Goal: Information Seeking & Learning: Learn about a topic

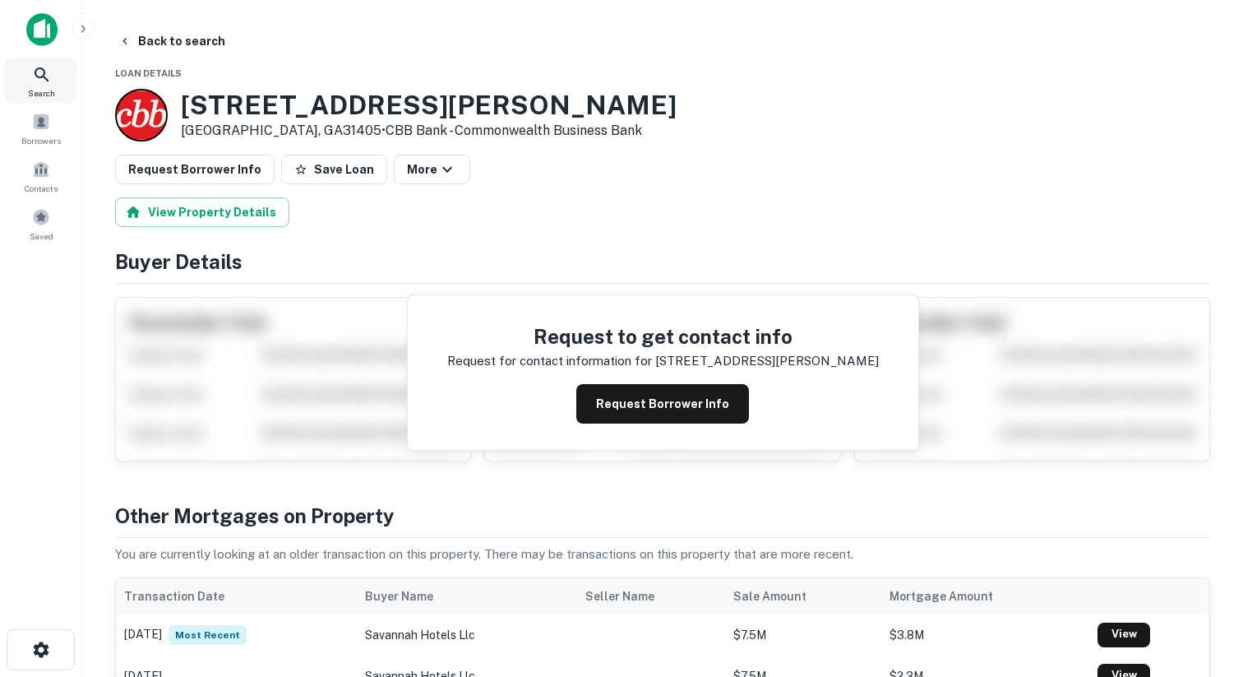
click at [32, 78] on icon at bounding box center [42, 75] width 20 height 20
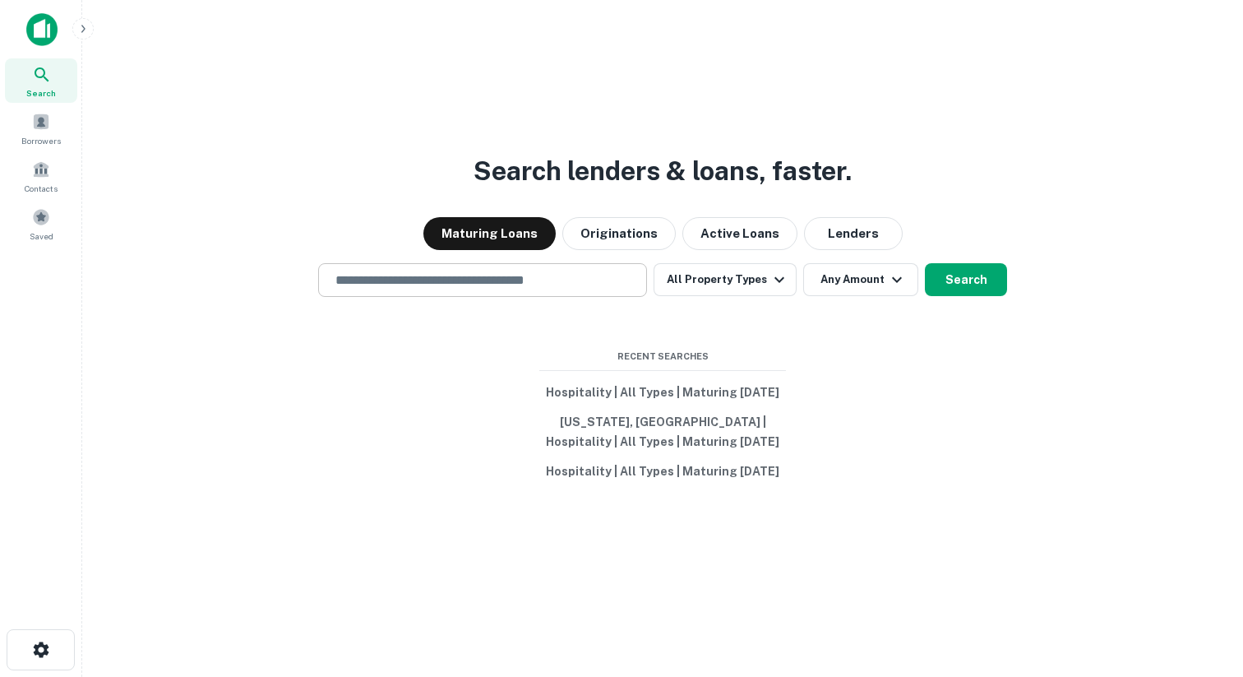
click at [433, 274] on input "text" at bounding box center [483, 280] width 314 height 19
paste input "**********"
type input "**********"
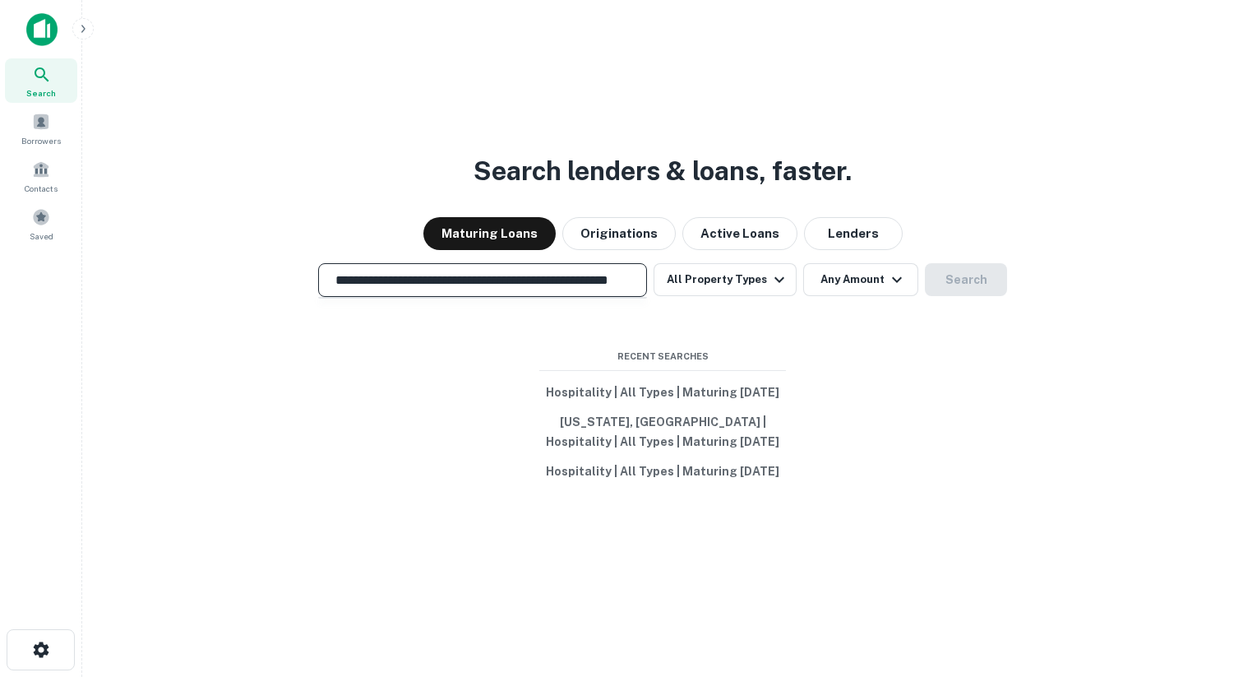
scroll to position [0, 66]
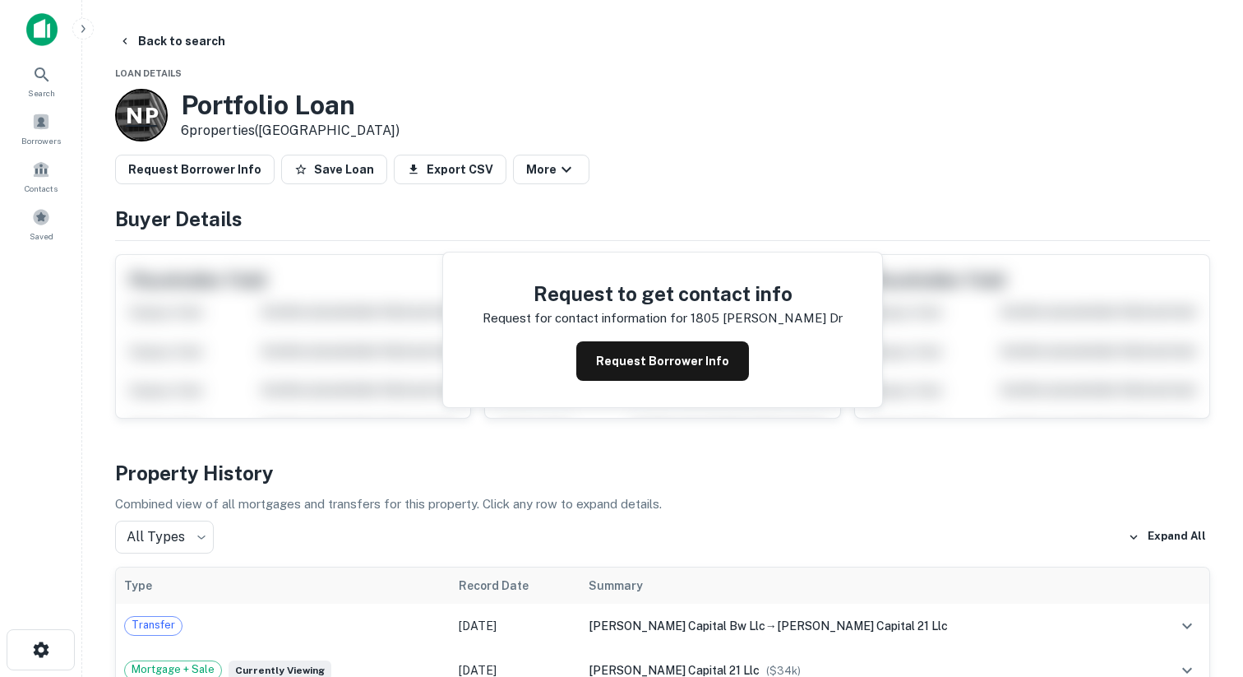
click at [160, 132] on div "N P" at bounding box center [141, 115] width 53 height 53
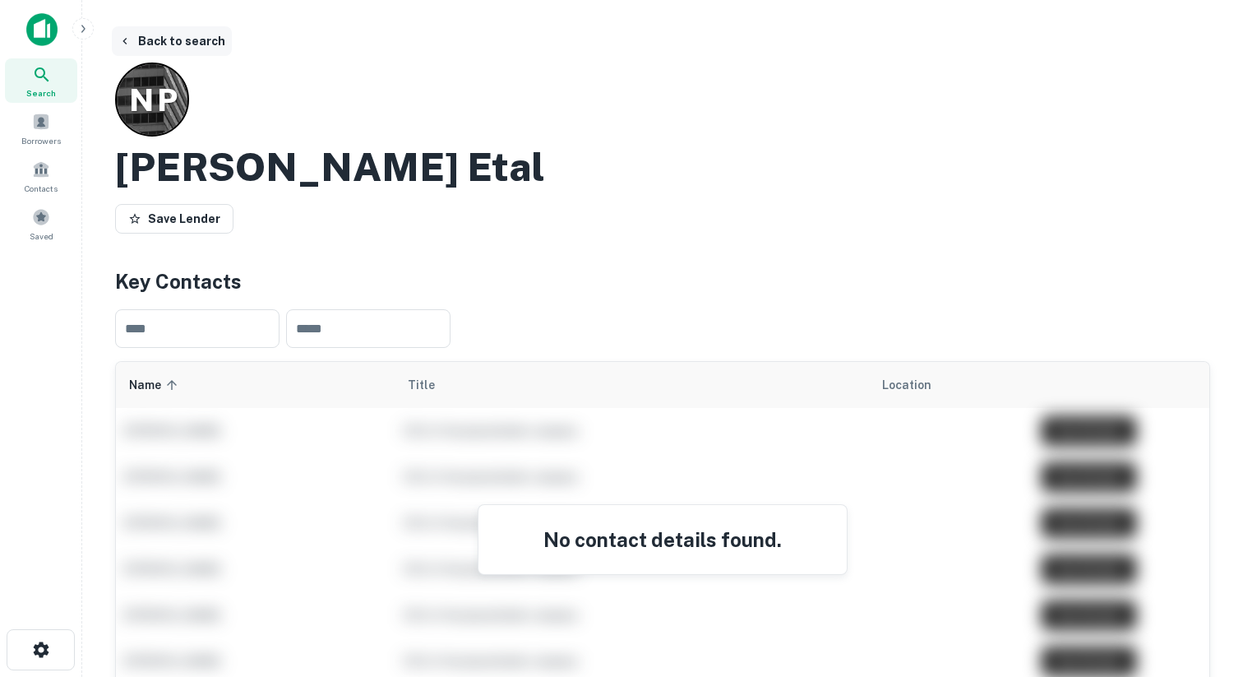
click at [166, 44] on button "Back to search" at bounding box center [172, 41] width 120 height 30
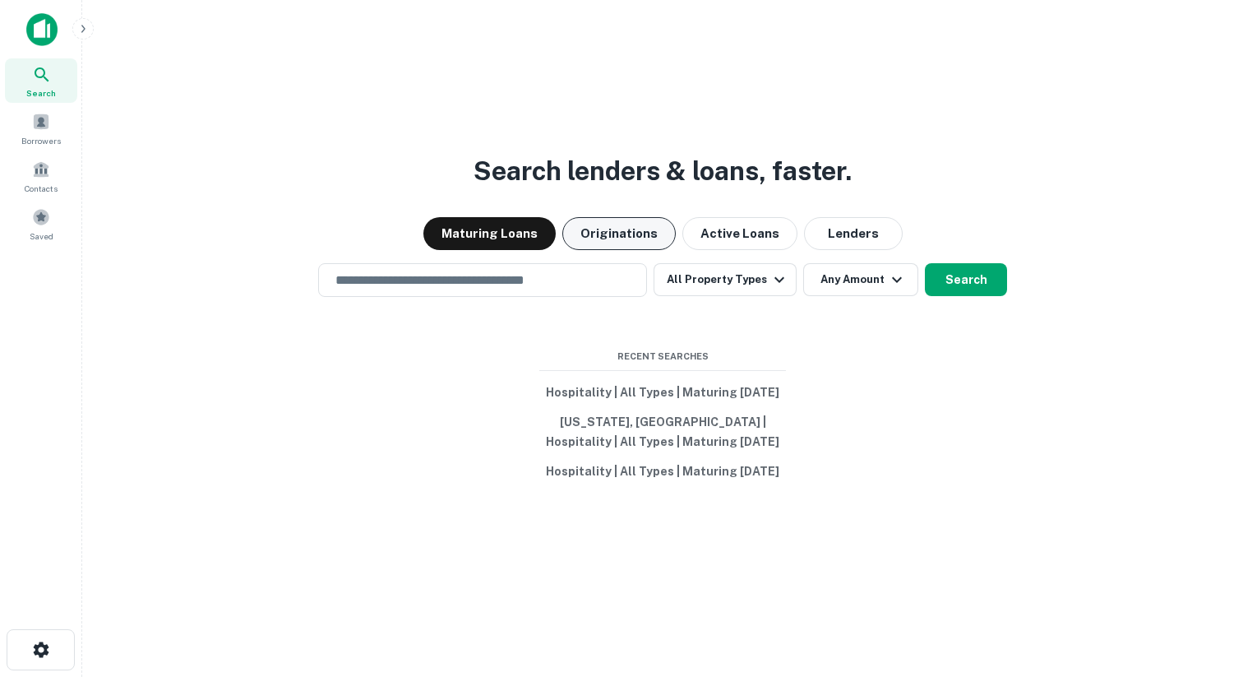
click at [647, 227] on button "Originations" at bounding box center [619, 233] width 113 height 33
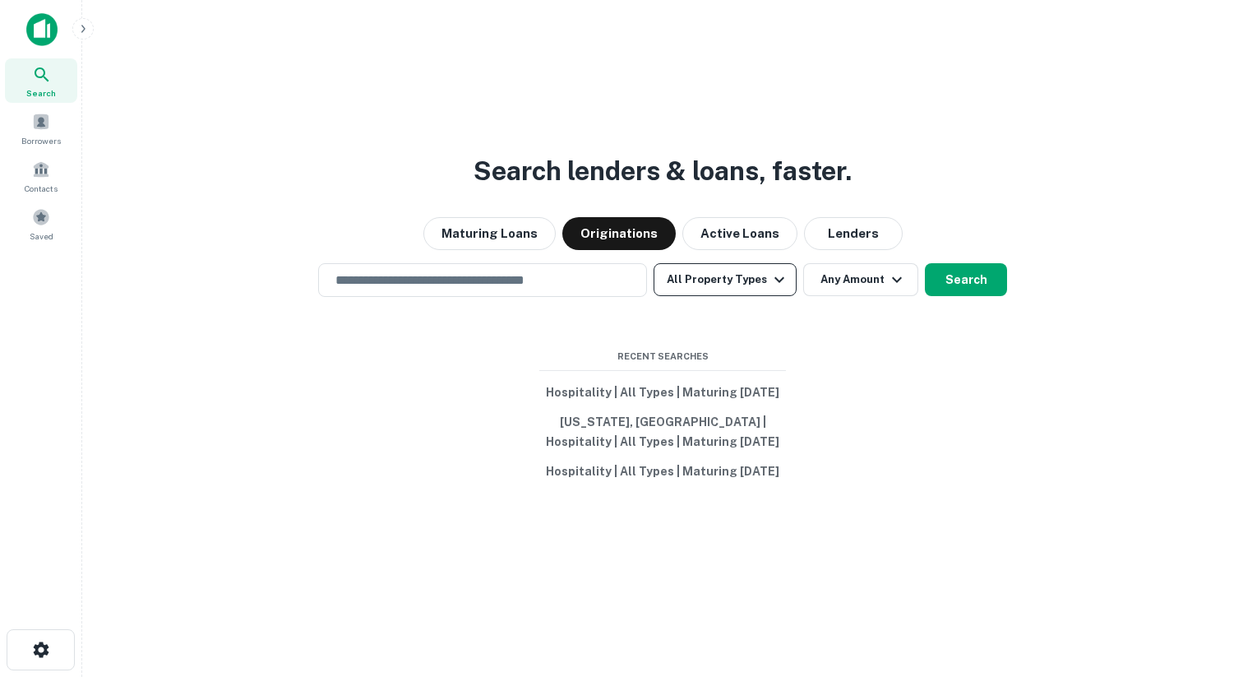
click at [687, 274] on button "All Property Types" at bounding box center [725, 279] width 143 height 33
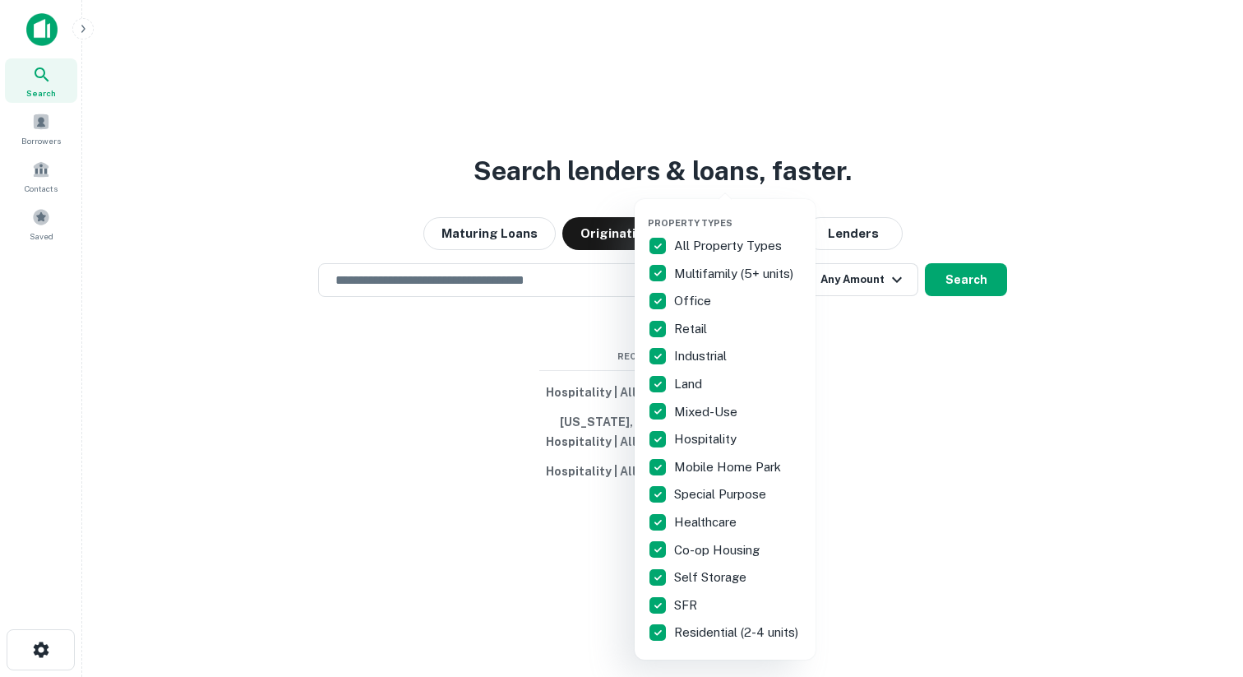
click at [684, 248] on p "All Property Types" at bounding box center [729, 246] width 111 height 20
click at [709, 444] on p "Hospitality" at bounding box center [707, 439] width 66 height 20
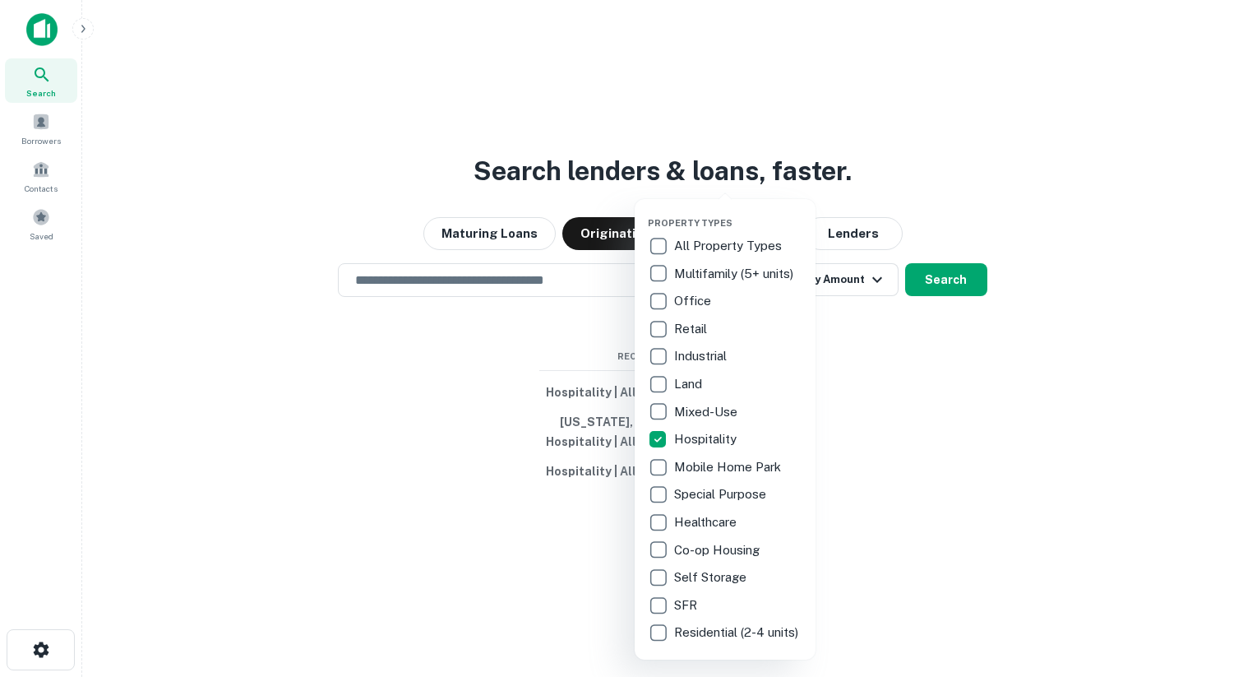
click at [499, 332] on div at bounding box center [621, 338] width 1243 height 677
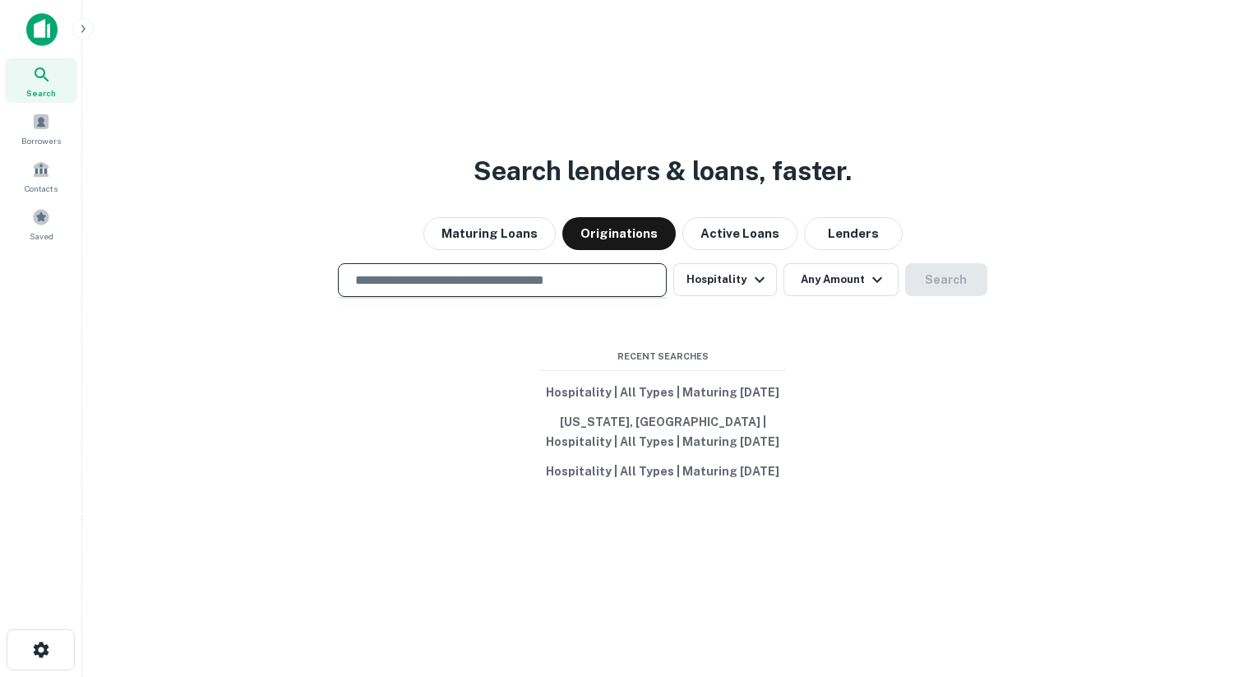
click at [592, 271] on input "text" at bounding box center [502, 280] width 314 height 19
type input "*"
click at [464, 275] on input "text" at bounding box center [502, 280] width 314 height 19
paste input "**********"
type input "**********"
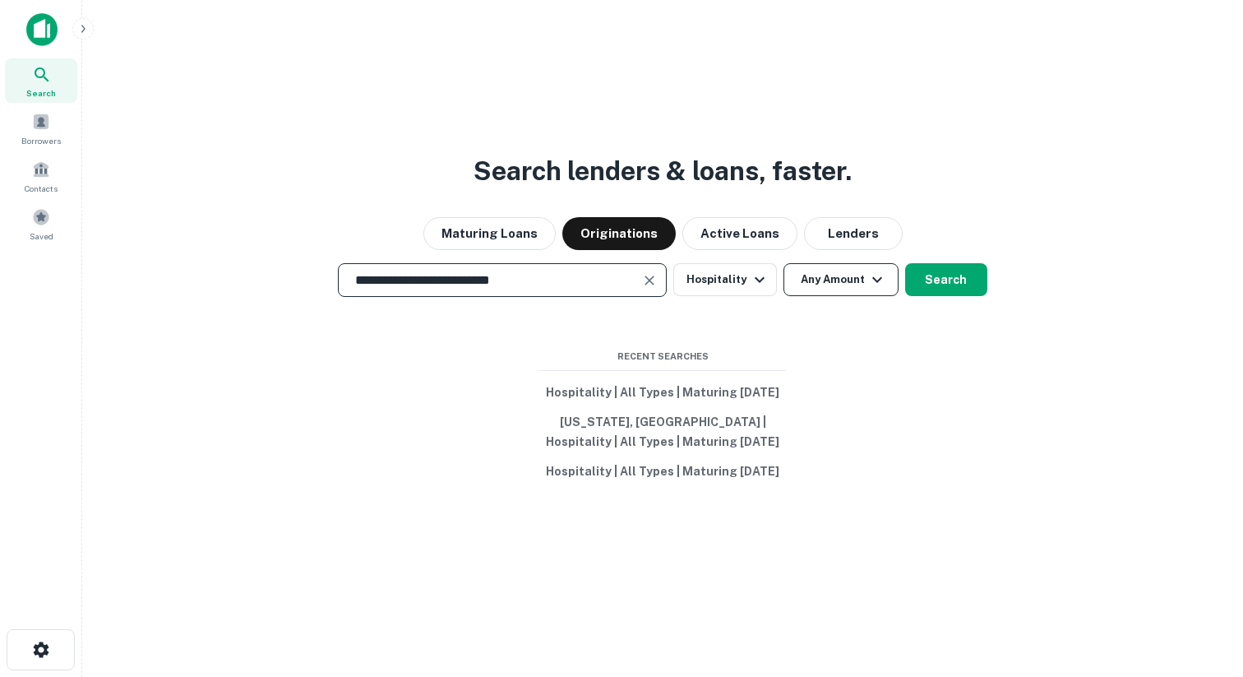
click at [879, 270] on icon "button" at bounding box center [878, 280] width 20 height 20
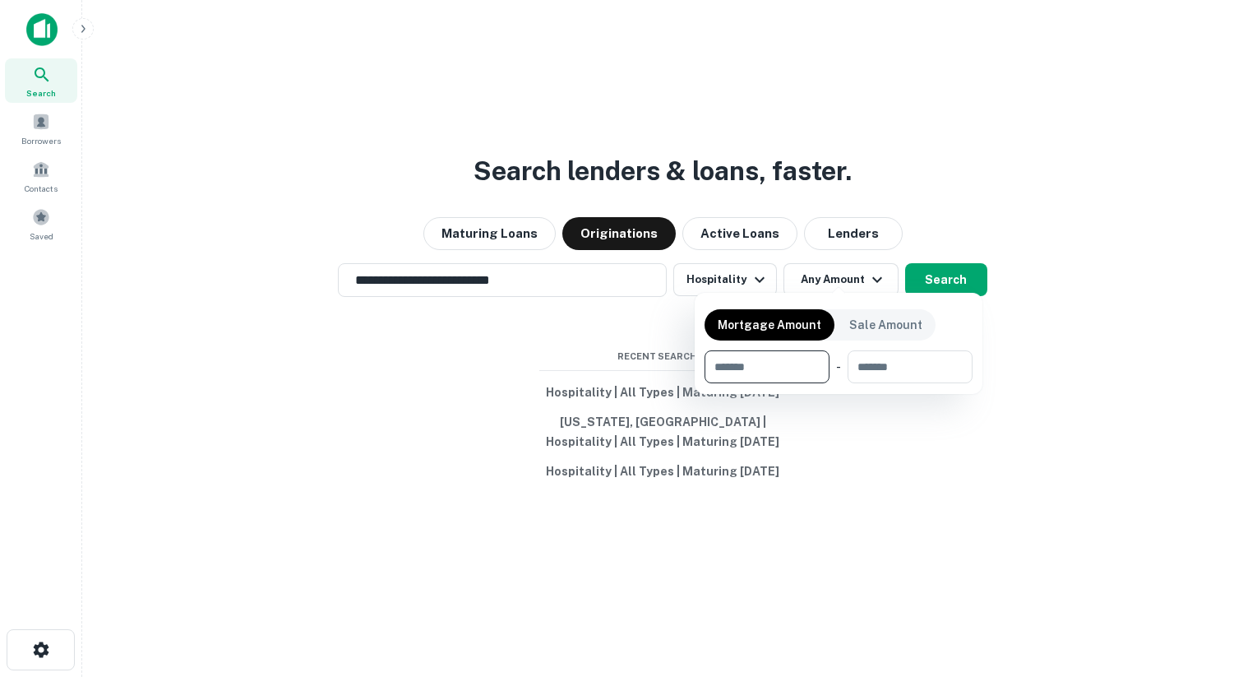
click at [957, 262] on div at bounding box center [621, 338] width 1243 height 677
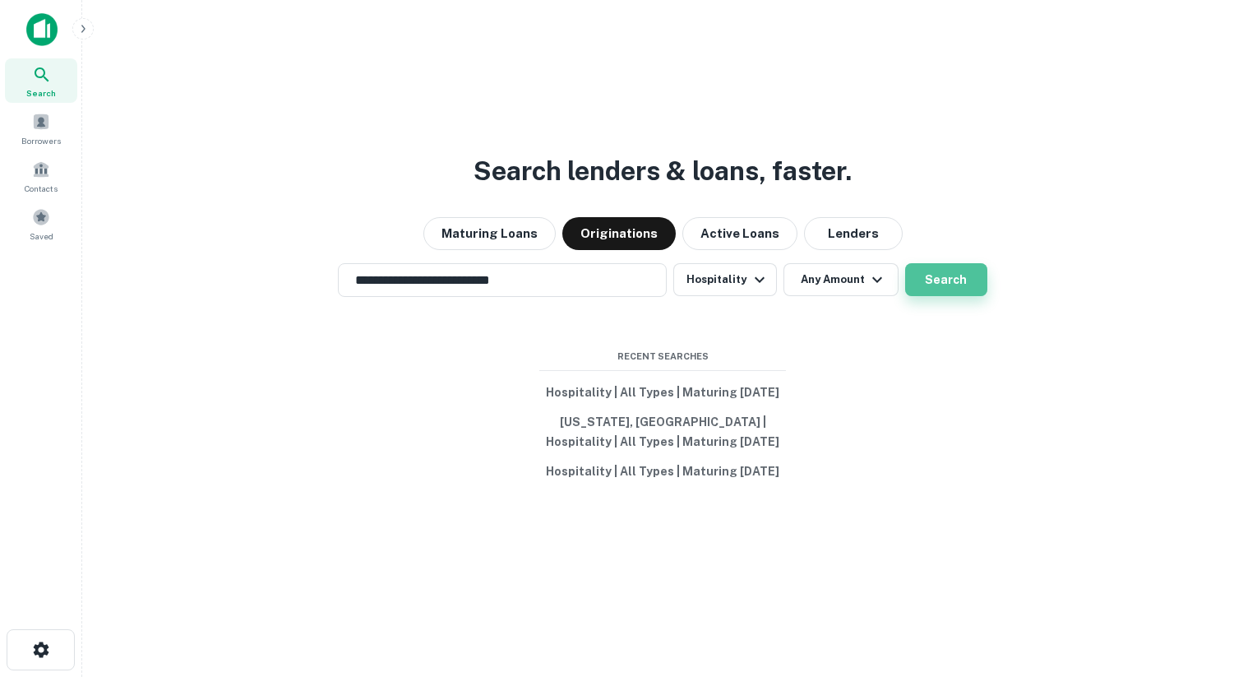
click at [946, 267] on button "Search" at bounding box center [946, 279] width 82 height 33
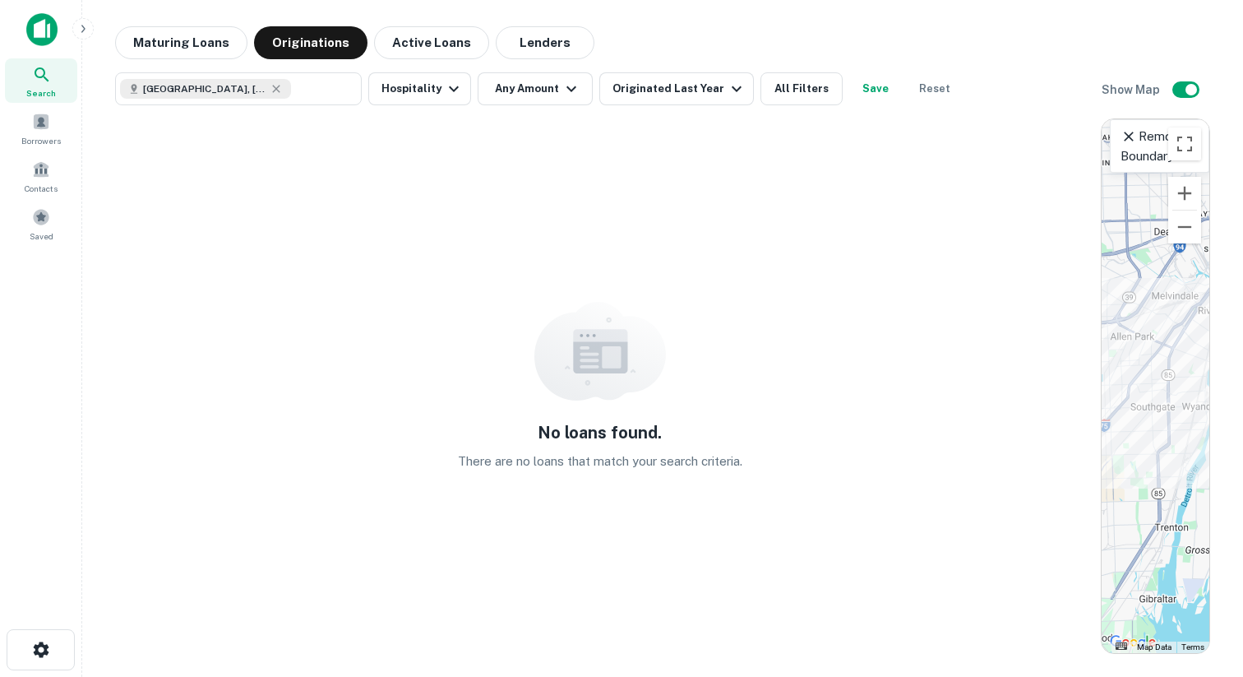
drag, startPoint x: 1161, startPoint y: 463, endPoint x: 1171, endPoint y: 435, distance: 29.7
click at [1171, 435] on div at bounding box center [1156, 386] width 108 height 534
click at [1200, 220] on button "Zoom out" at bounding box center [1185, 227] width 33 height 33
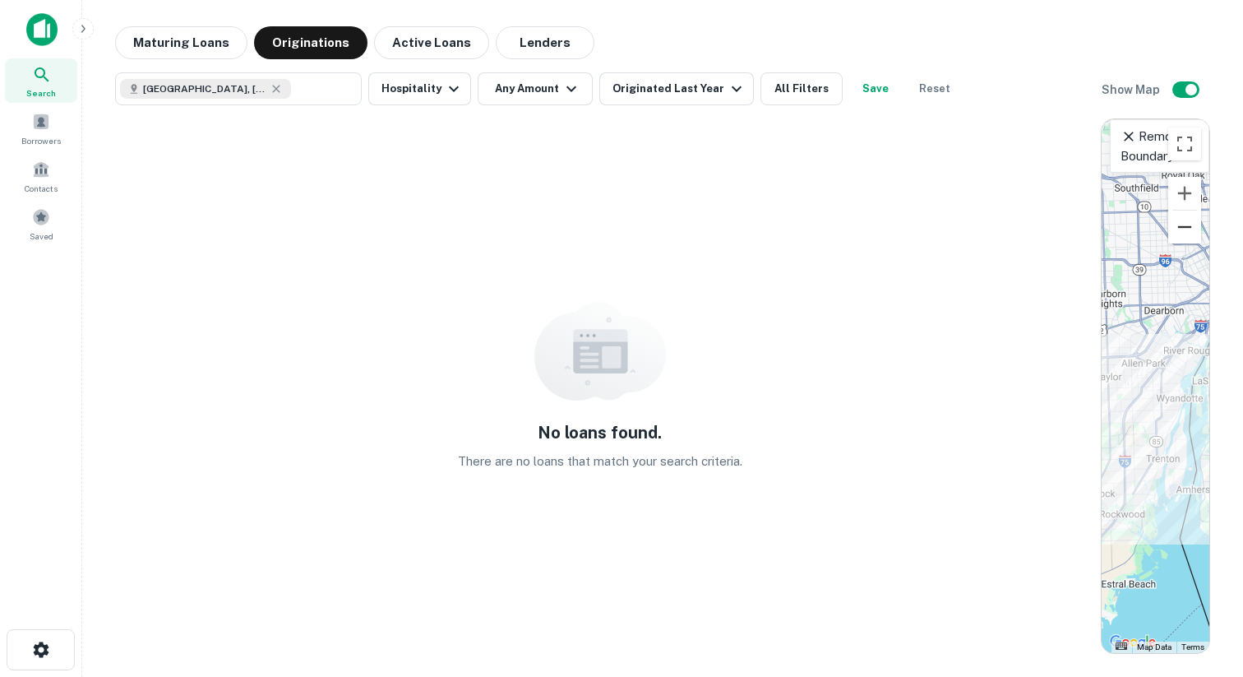
click at [1195, 225] on button "Zoom out" at bounding box center [1185, 227] width 33 height 33
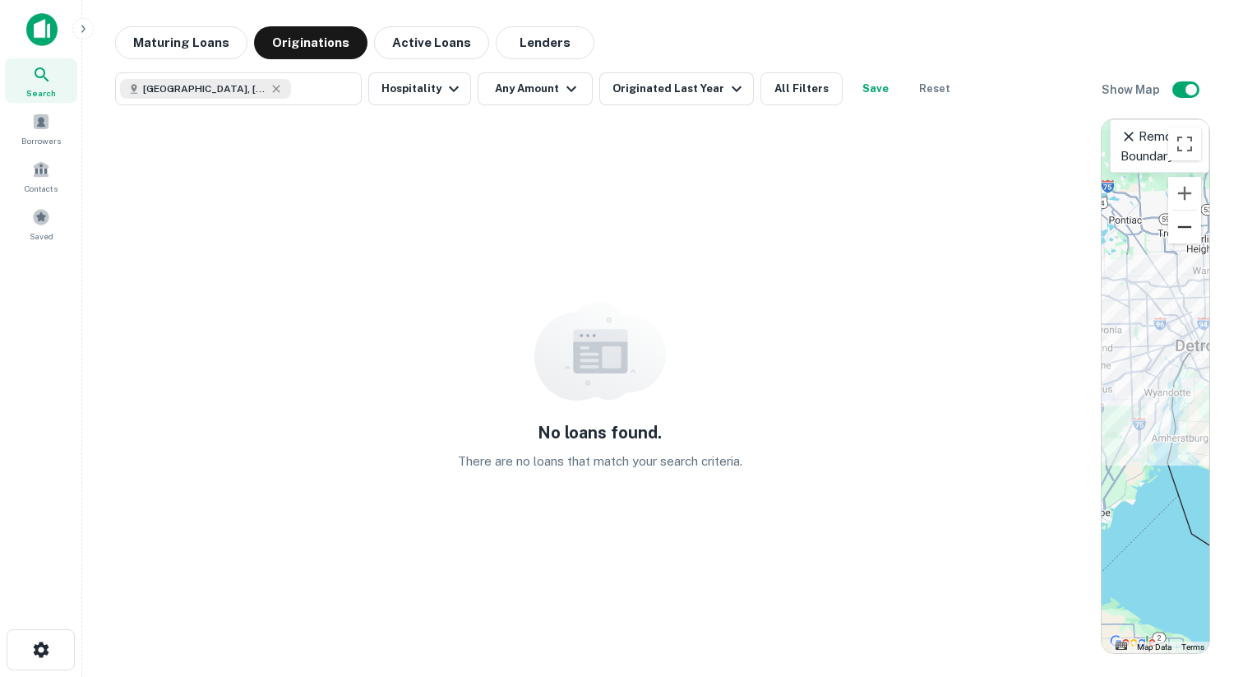
click at [1193, 225] on button "Zoom out" at bounding box center [1185, 227] width 33 height 33
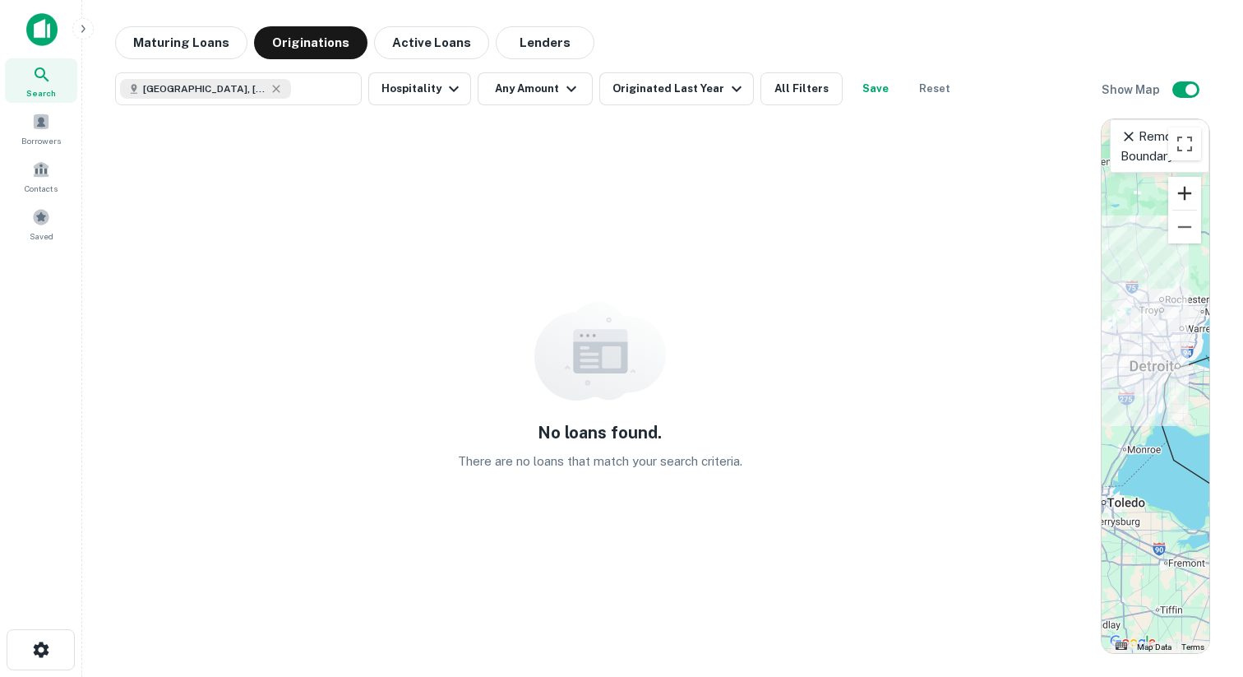
click at [1186, 194] on button "Zoom in" at bounding box center [1185, 193] width 33 height 33
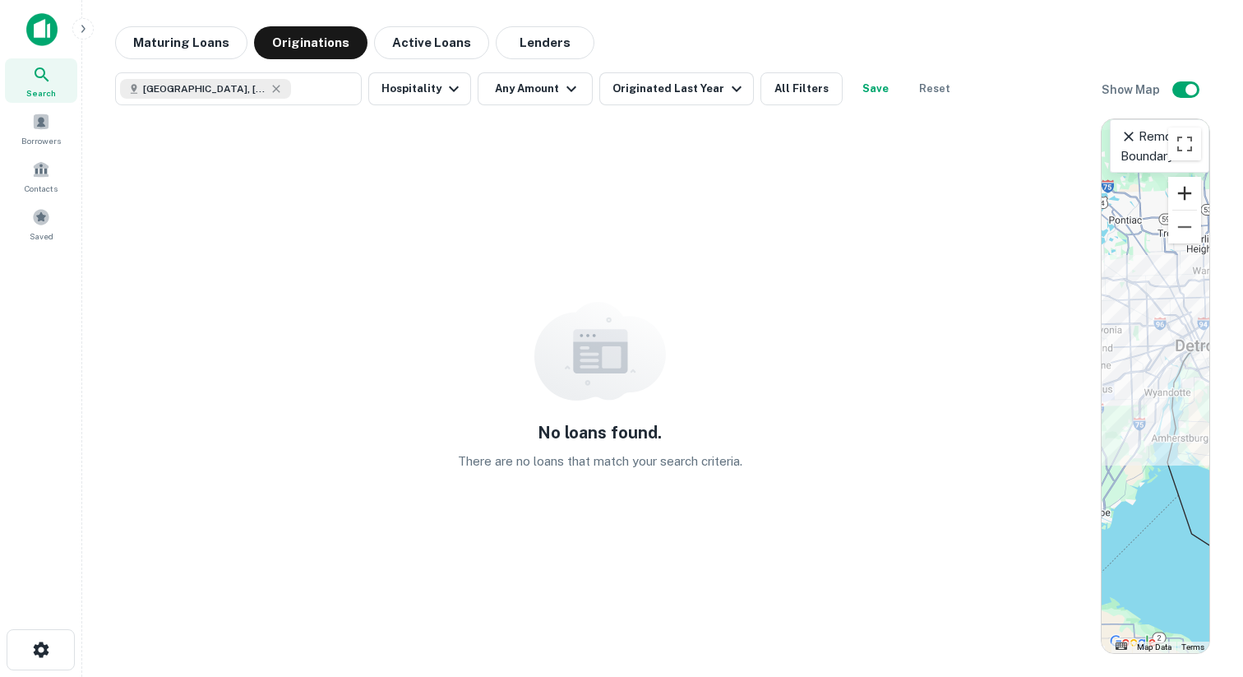
click at [1186, 192] on button "Zoom in" at bounding box center [1185, 193] width 33 height 33
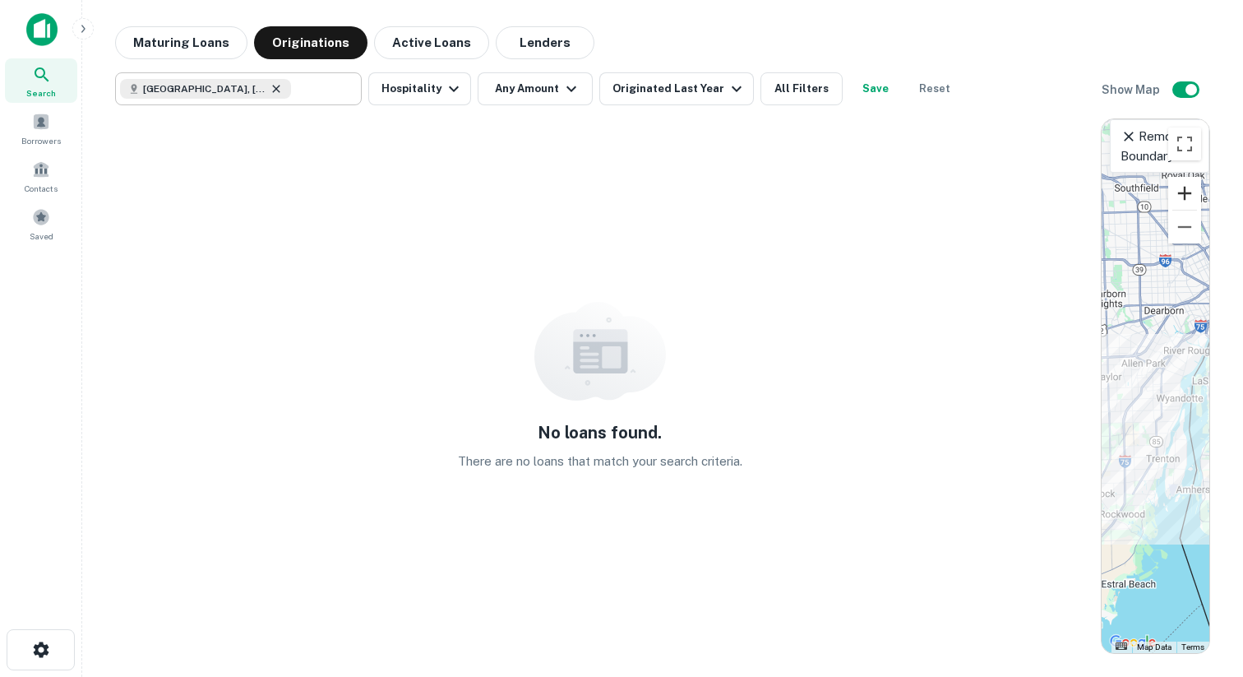
click at [276, 89] on icon at bounding box center [275, 88] width 7 height 7
type input "**********"
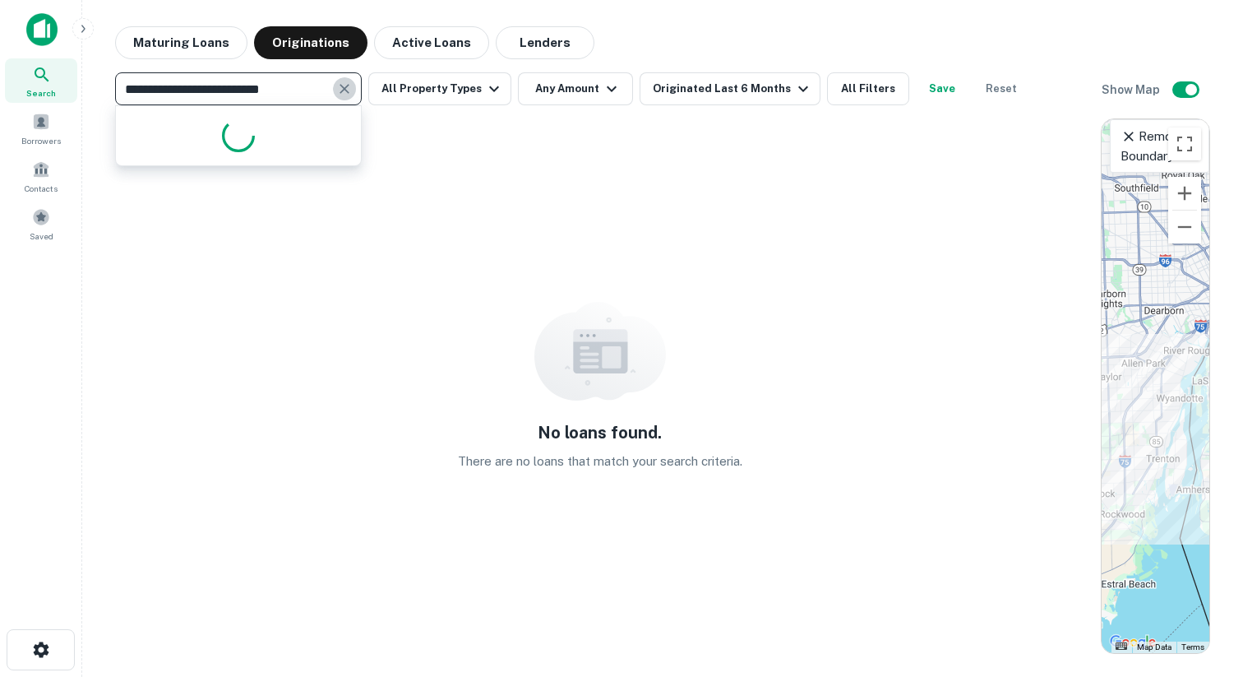
click at [341, 87] on icon "Clear" at bounding box center [344, 89] width 16 height 16
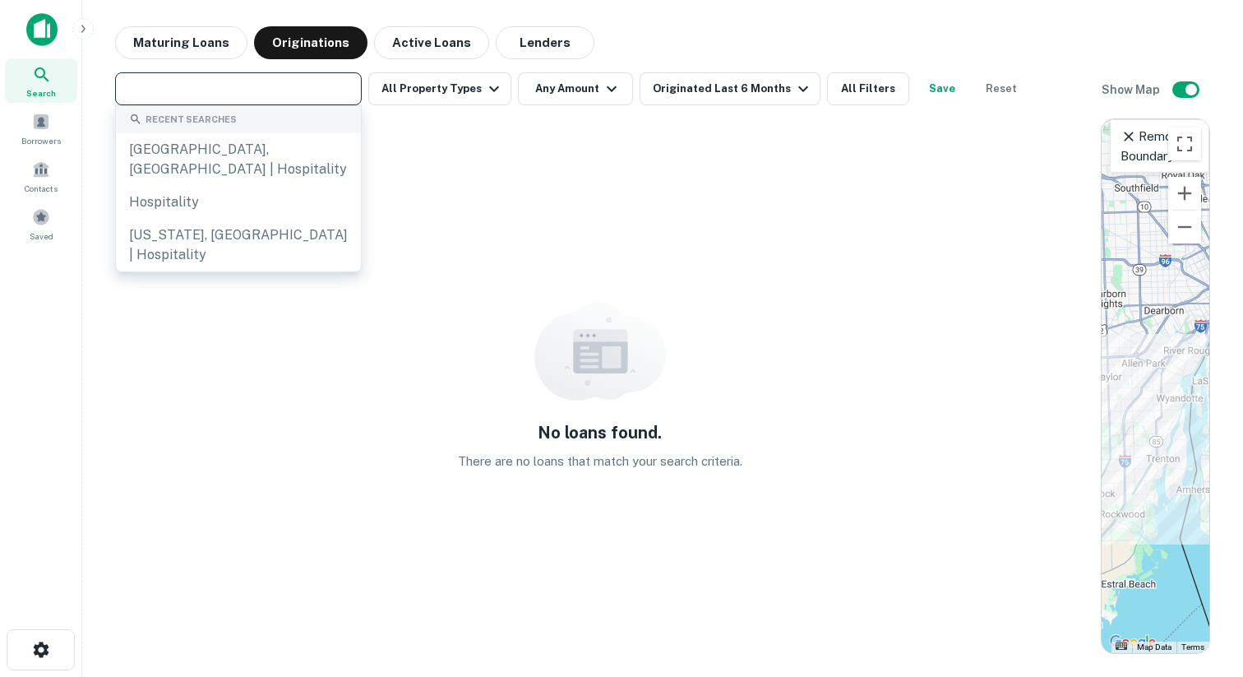
click at [197, 84] on input "text" at bounding box center [237, 88] width 234 height 23
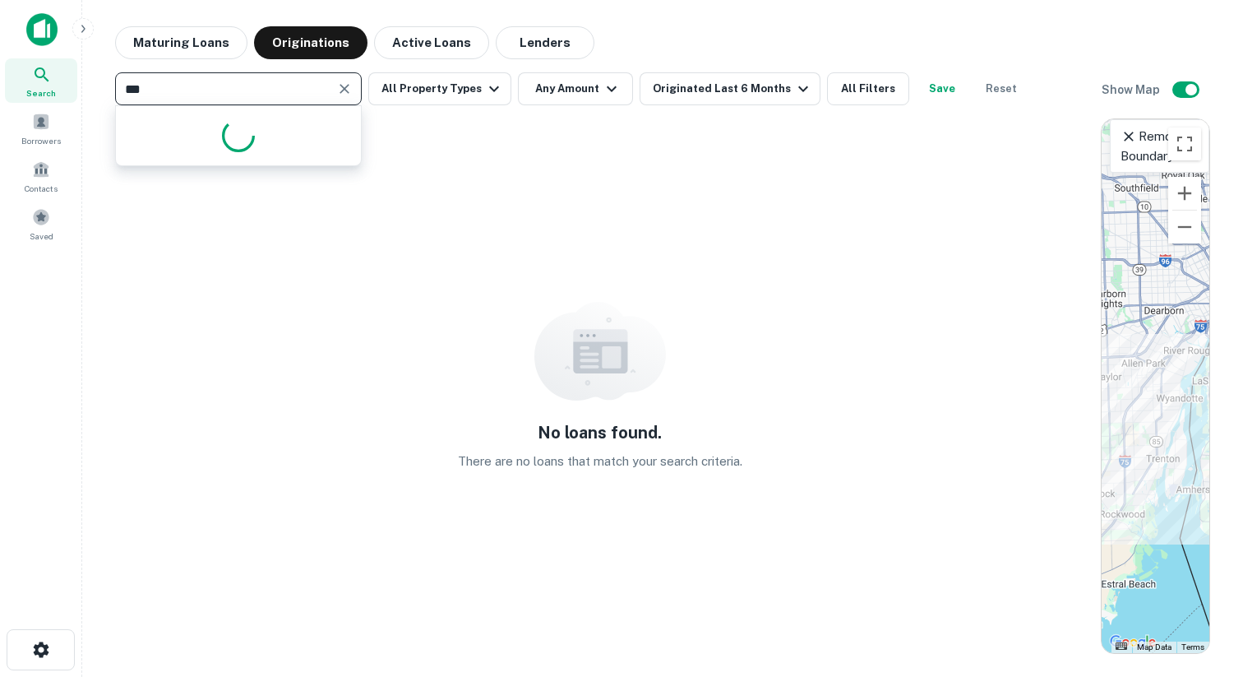
type input "****"
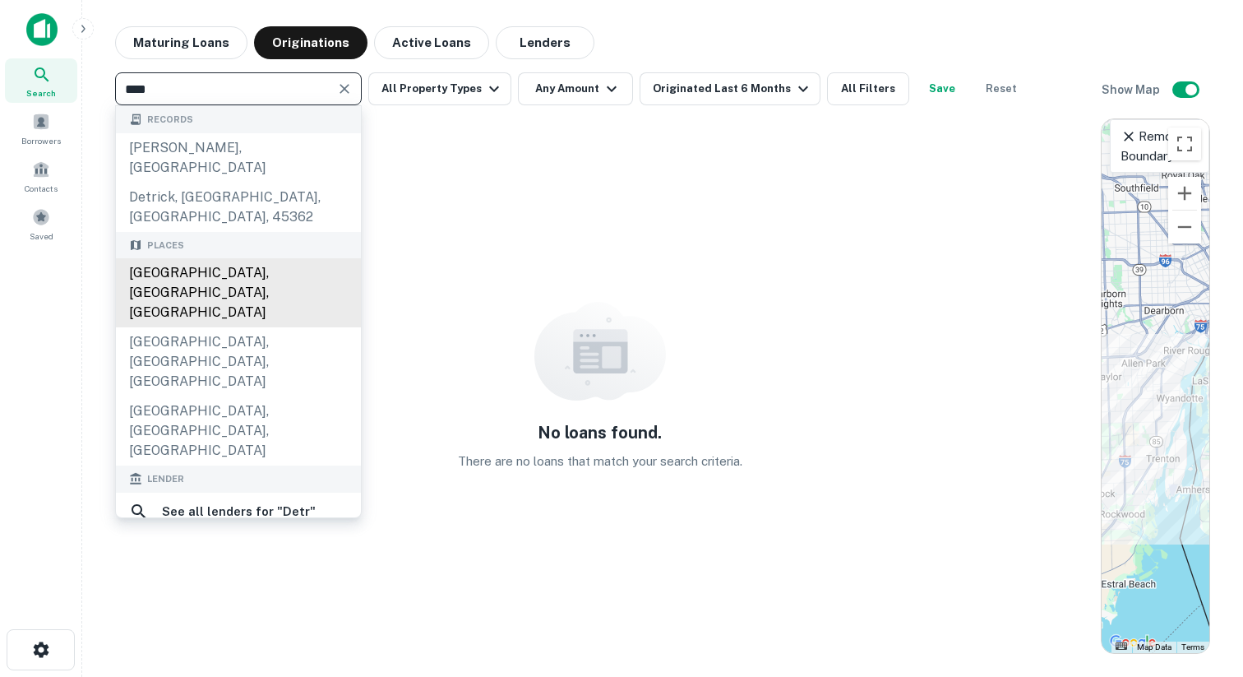
click at [168, 258] on div "[GEOGRAPHIC_DATA], [GEOGRAPHIC_DATA], [GEOGRAPHIC_DATA]" at bounding box center [238, 292] width 245 height 69
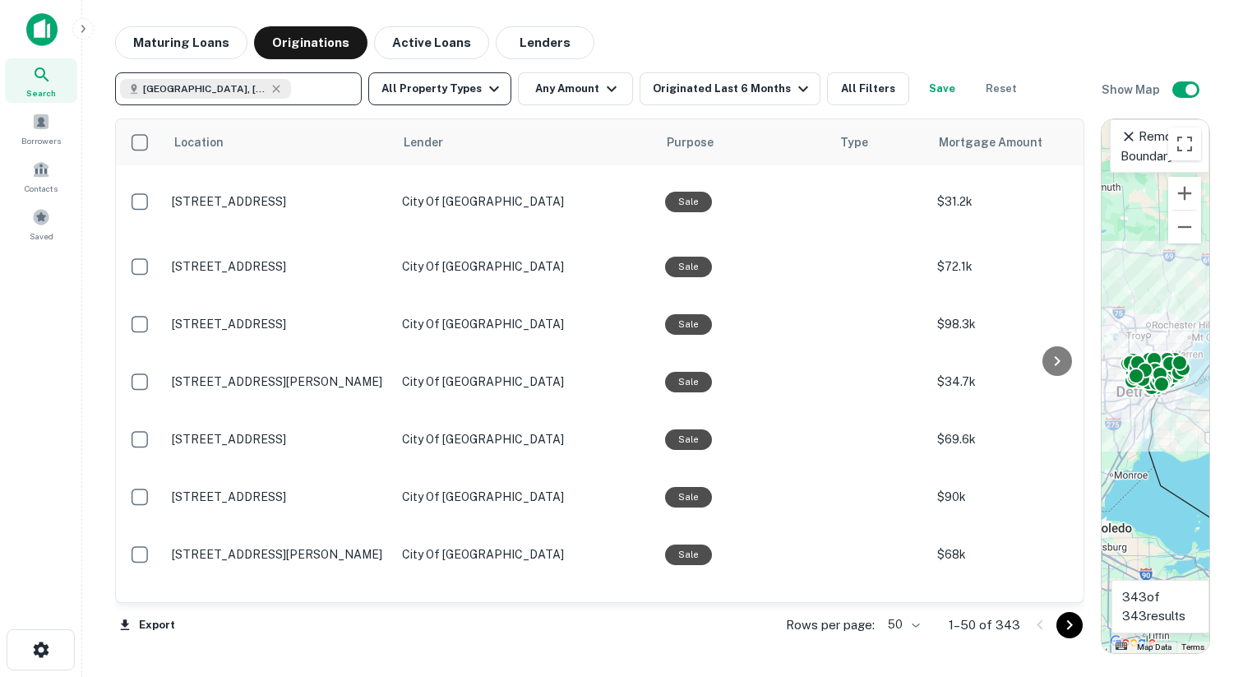
click at [477, 87] on button "All Property Types" at bounding box center [439, 88] width 143 height 33
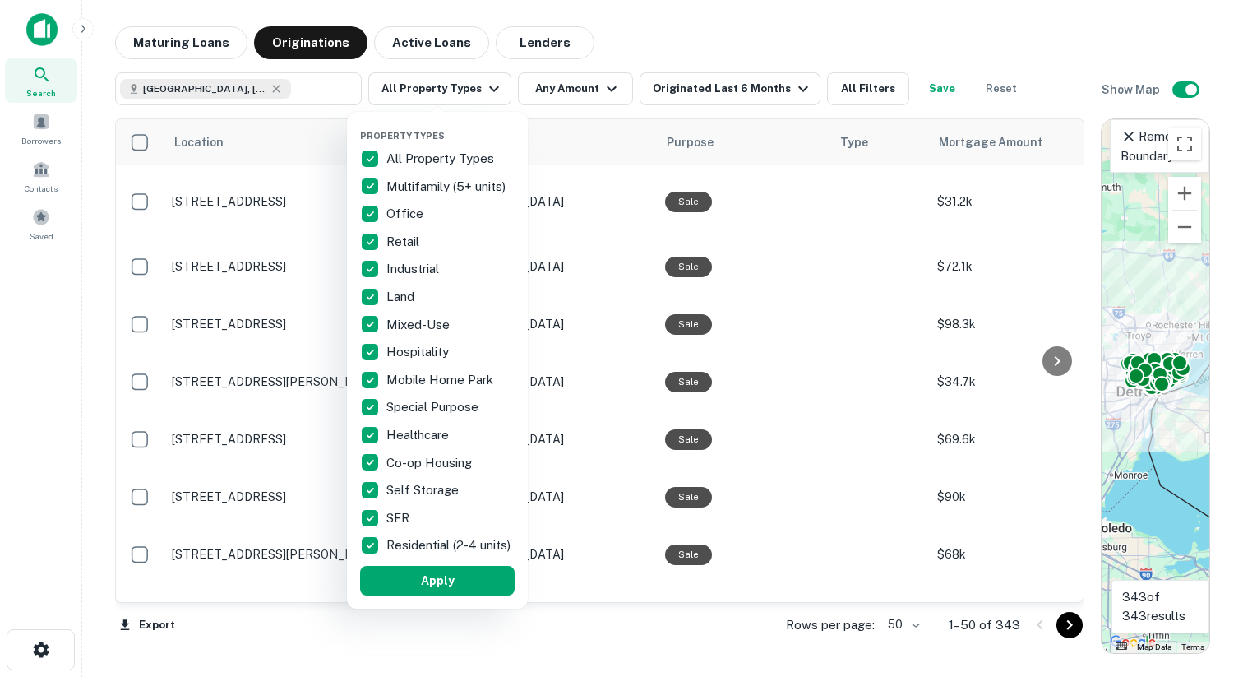
click at [429, 158] on p "All Property Types" at bounding box center [442, 159] width 111 height 20
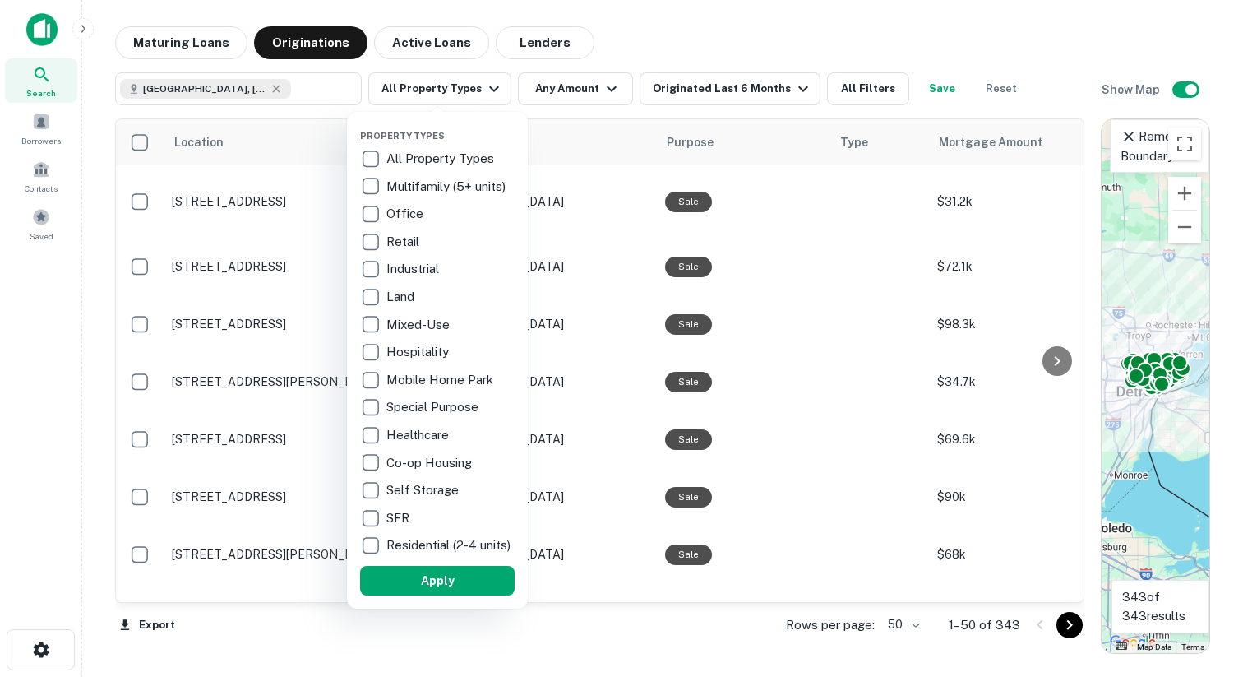
click at [411, 349] on p "Hospitality" at bounding box center [420, 352] width 66 height 20
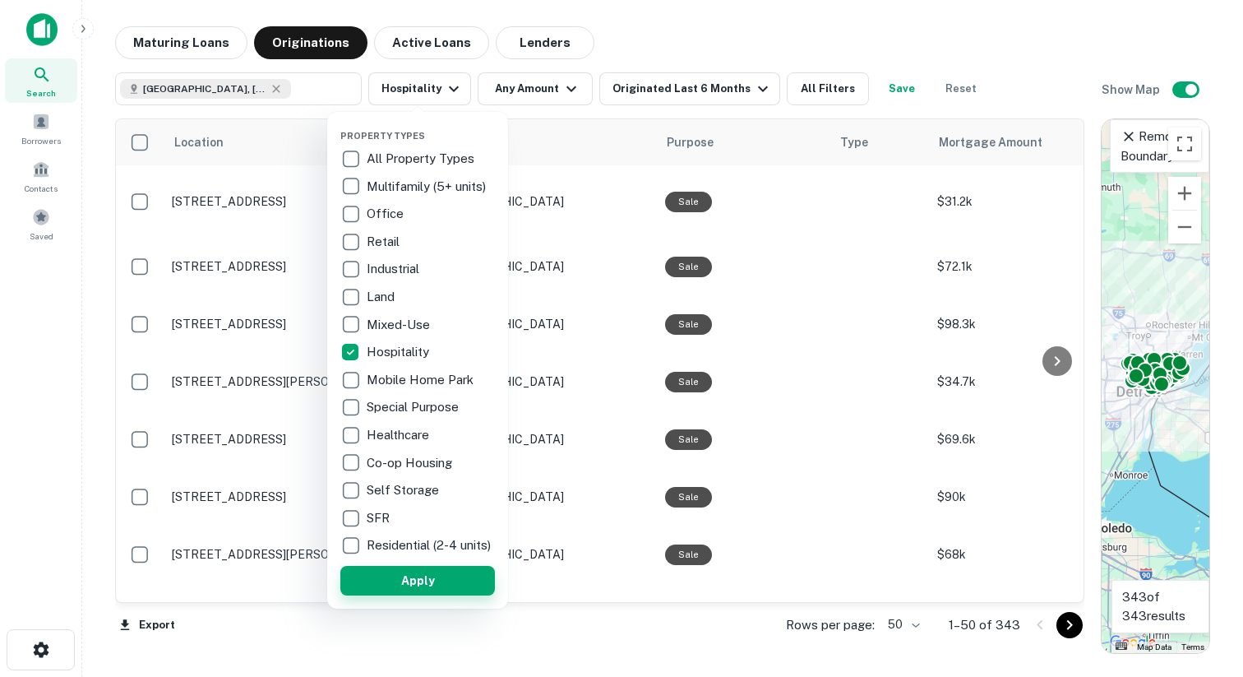
click at [442, 590] on button "Apply" at bounding box center [417, 581] width 155 height 30
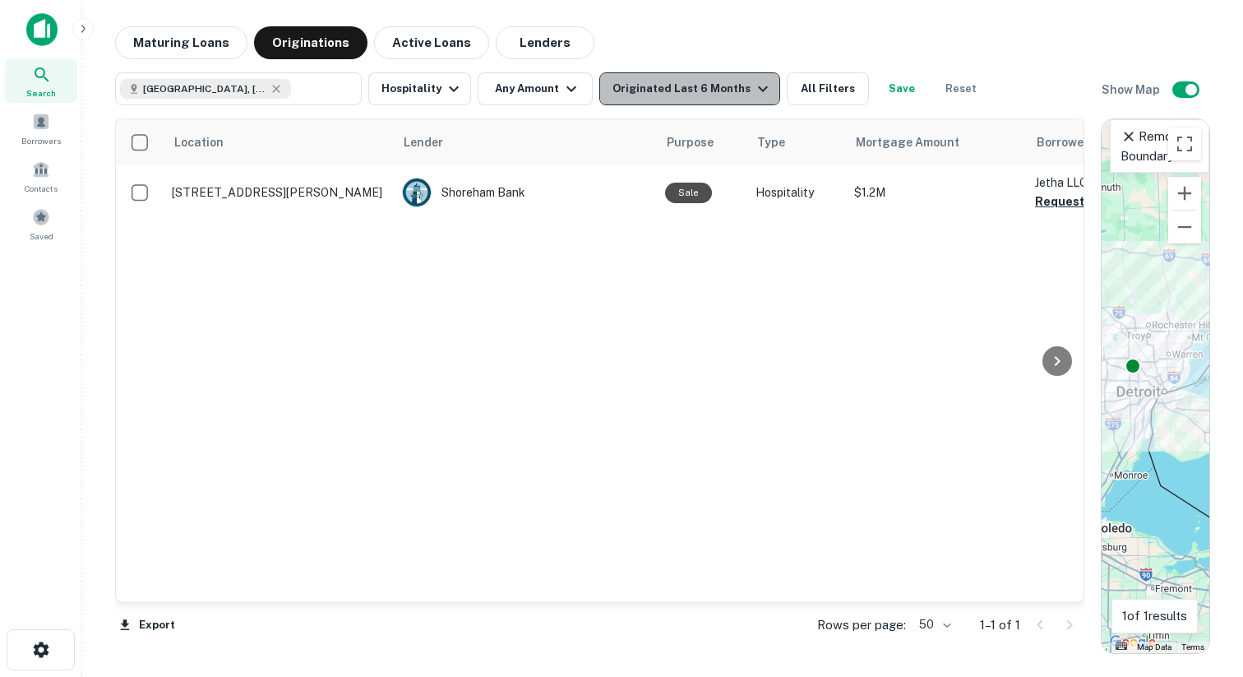
click at [743, 76] on button "Originated Last 6 Months" at bounding box center [690, 88] width 181 height 33
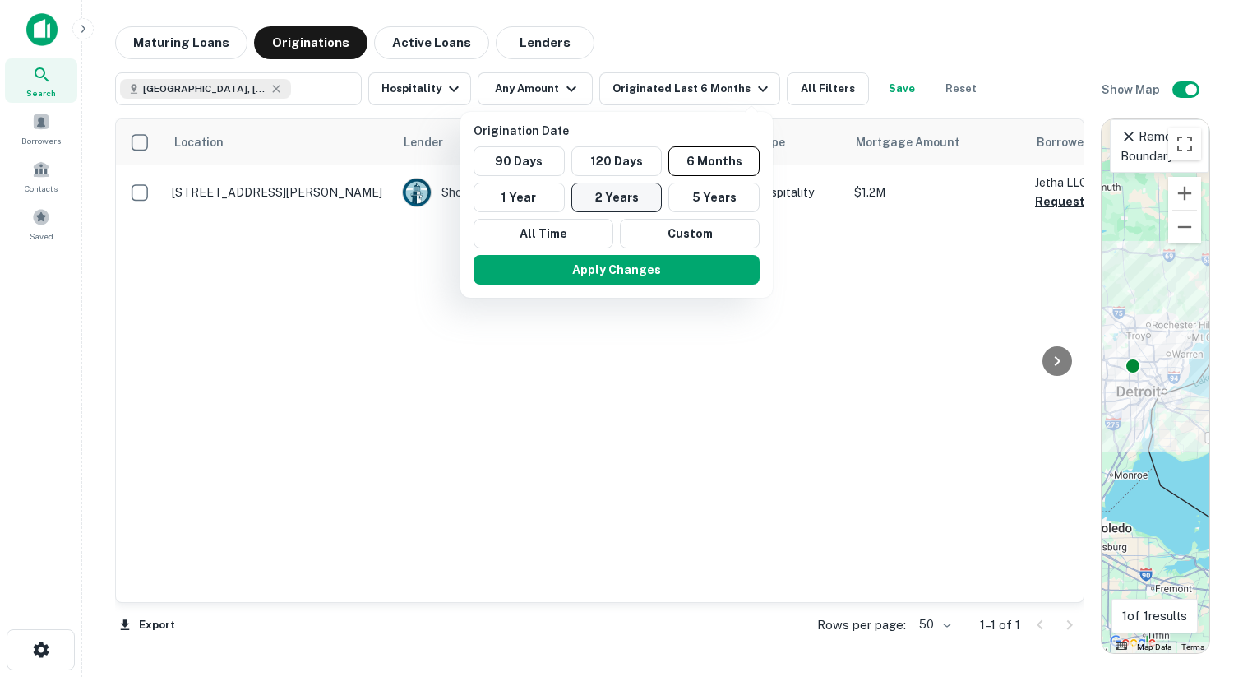
click at [635, 199] on button "2 Years" at bounding box center [617, 198] width 91 height 30
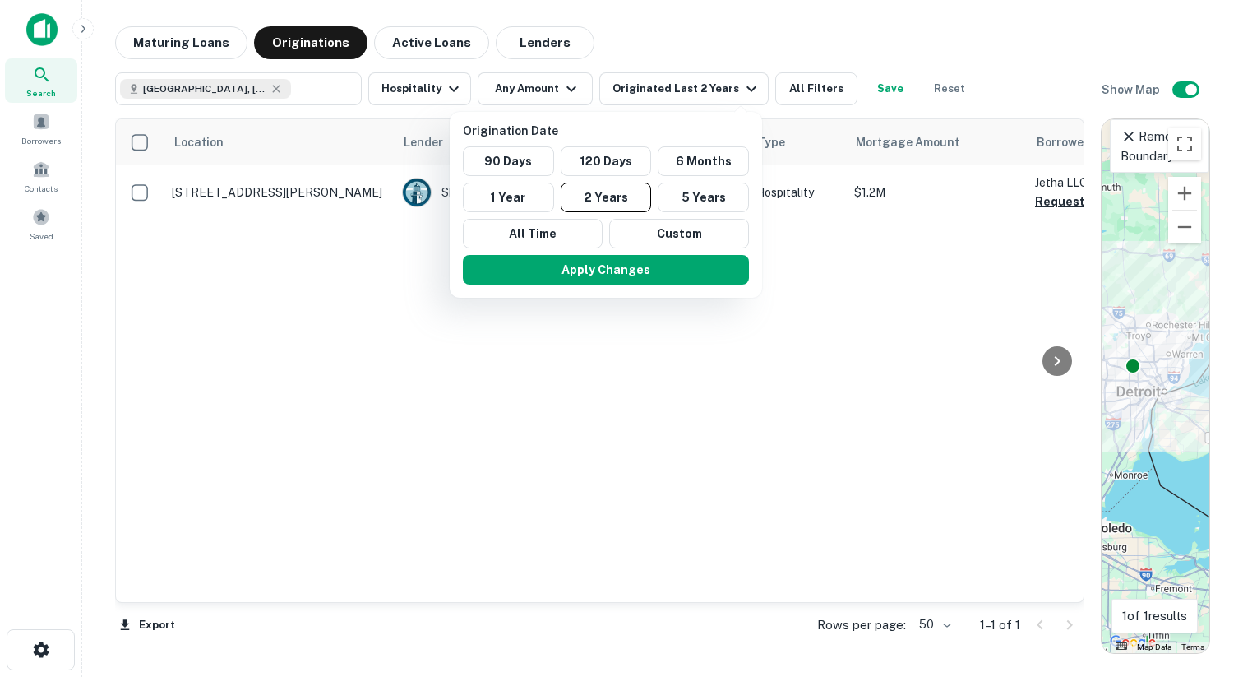
click at [631, 276] on button "Apply Changes" at bounding box center [606, 270] width 286 height 30
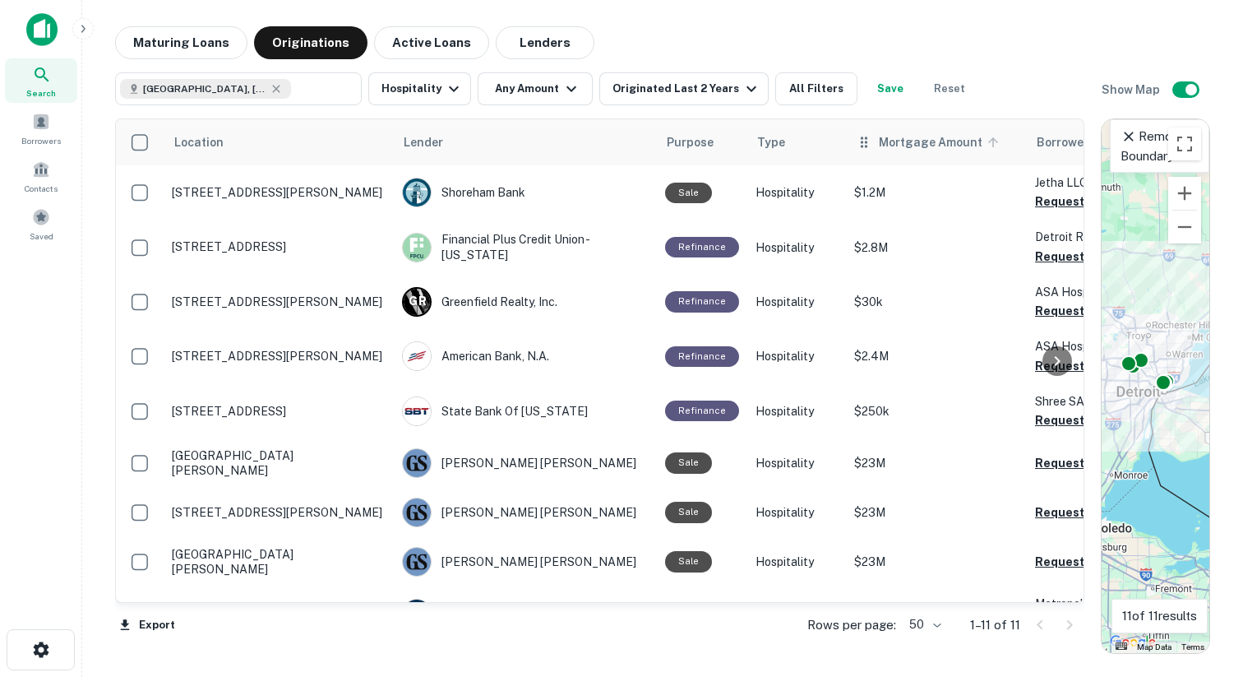
click at [891, 146] on span "Mortgage Amount" at bounding box center [941, 142] width 125 height 20
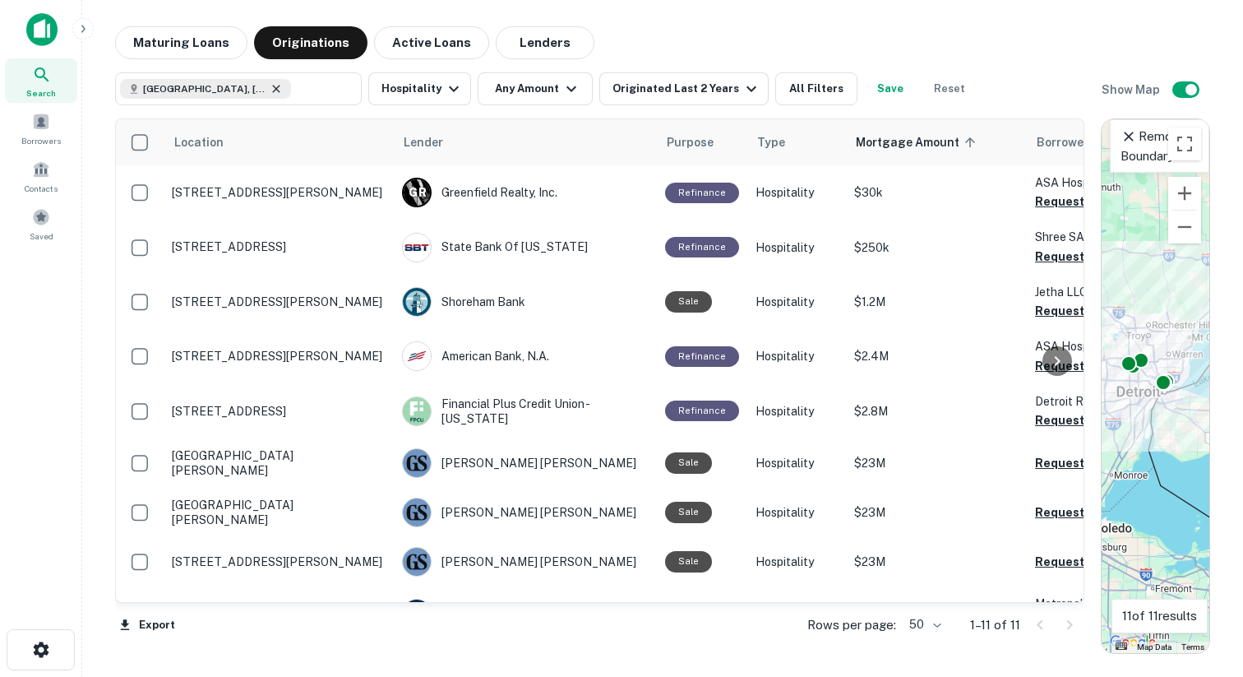
click at [270, 90] on icon at bounding box center [276, 88] width 13 height 13
type input "**********"
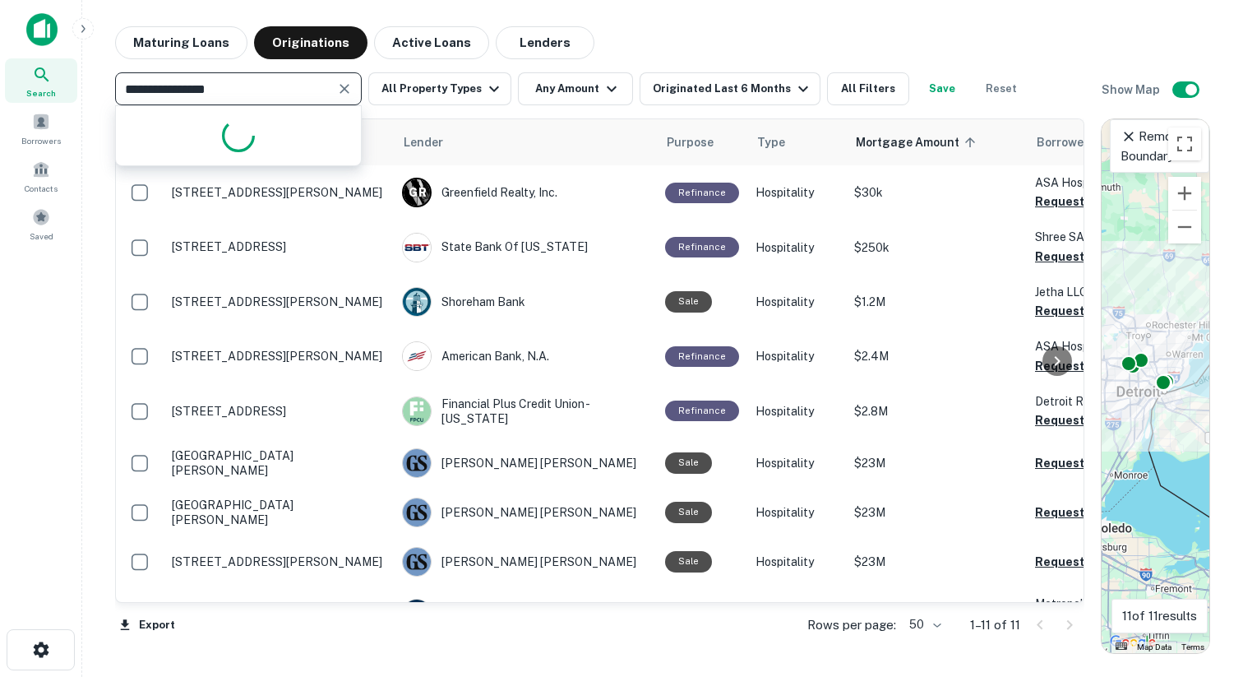
click at [227, 90] on input "**********" at bounding box center [225, 88] width 210 height 23
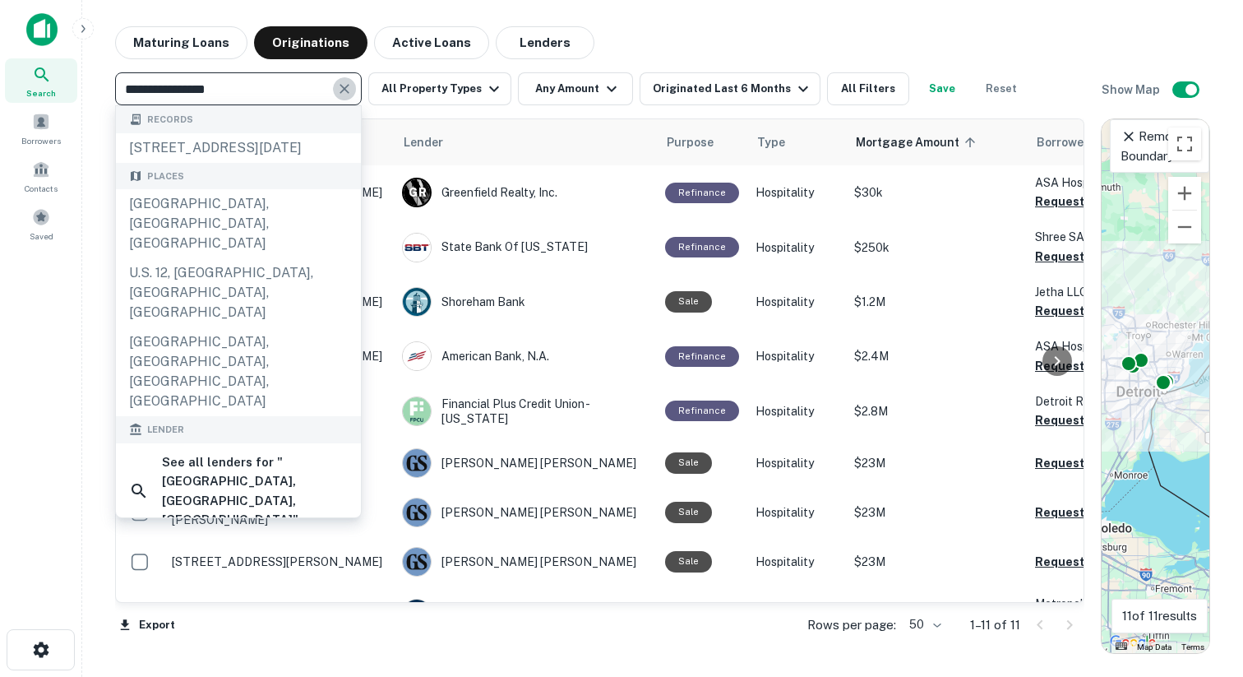
click at [340, 87] on icon "Clear" at bounding box center [344, 89] width 16 height 16
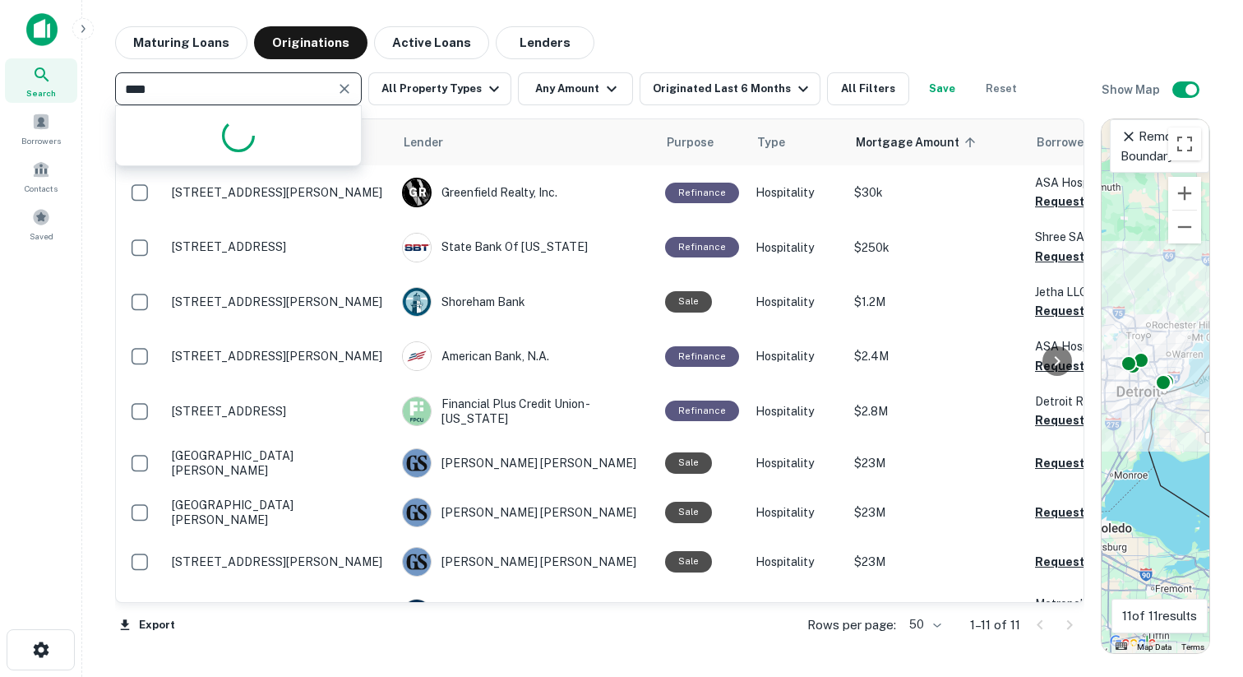
type input "*****"
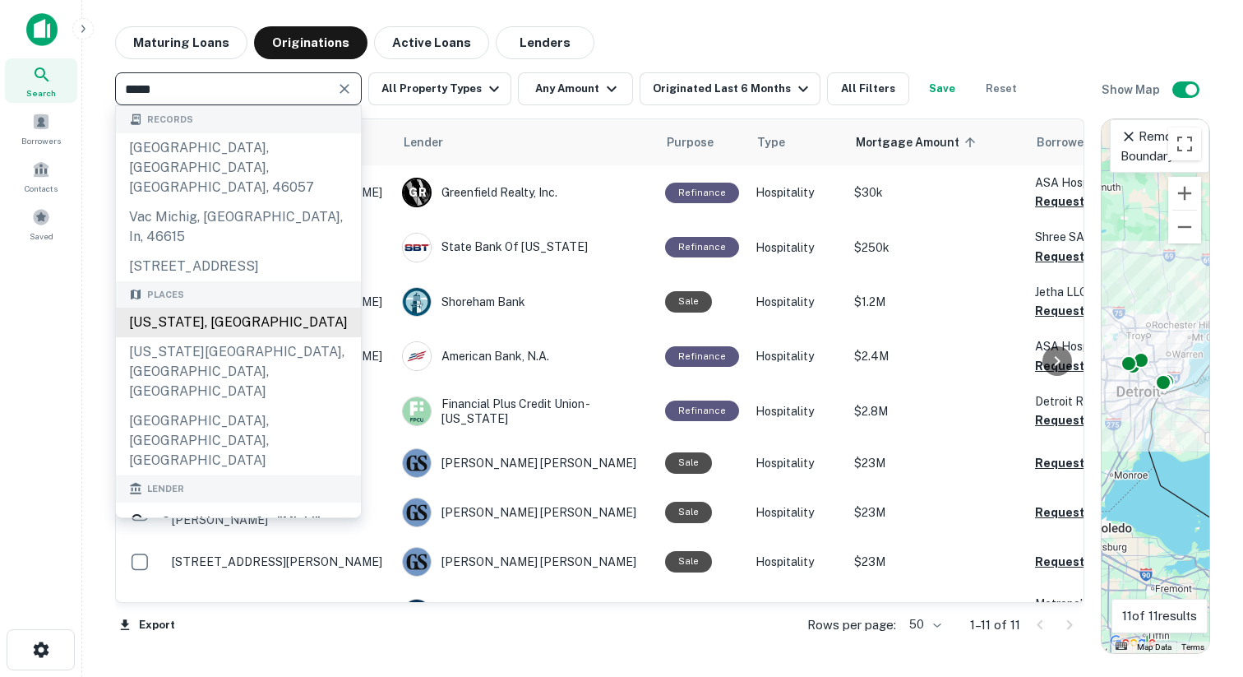
click at [211, 308] on div "[US_STATE], [GEOGRAPHIC_DATA]" at bounding box center [238, 323] width 245 height 30
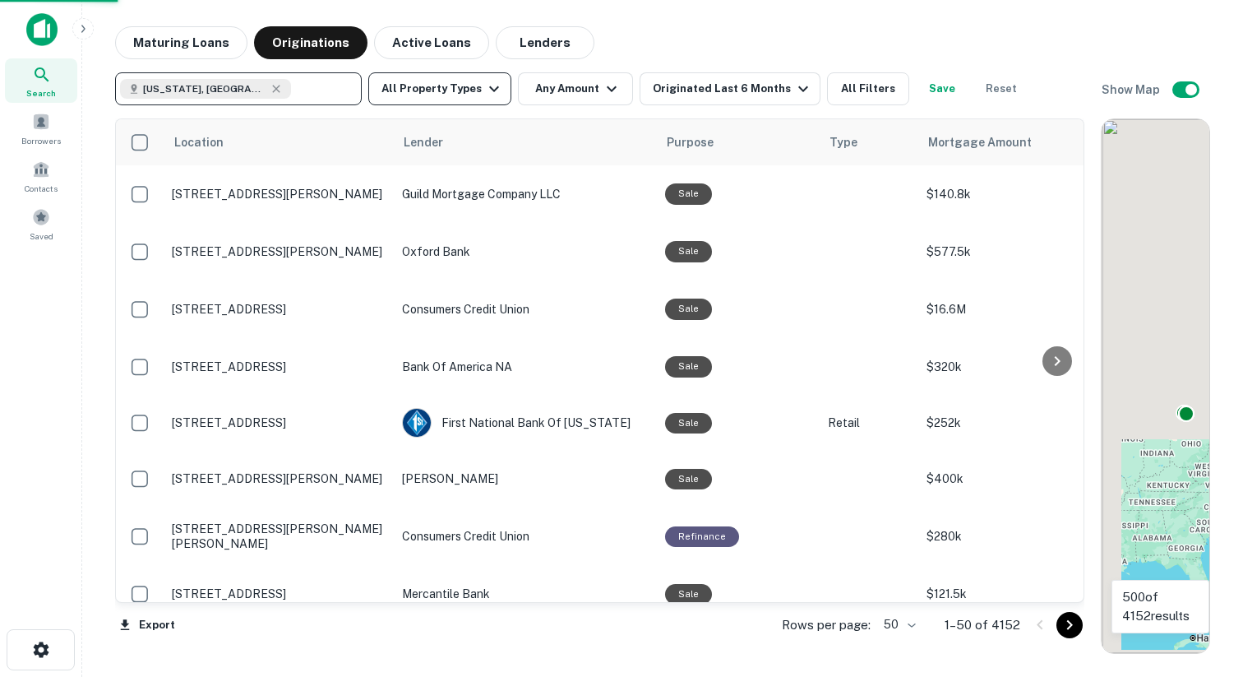
click at [477, 100] on button "All Property Types" at bounding box center [439, 88] width 143 height 33
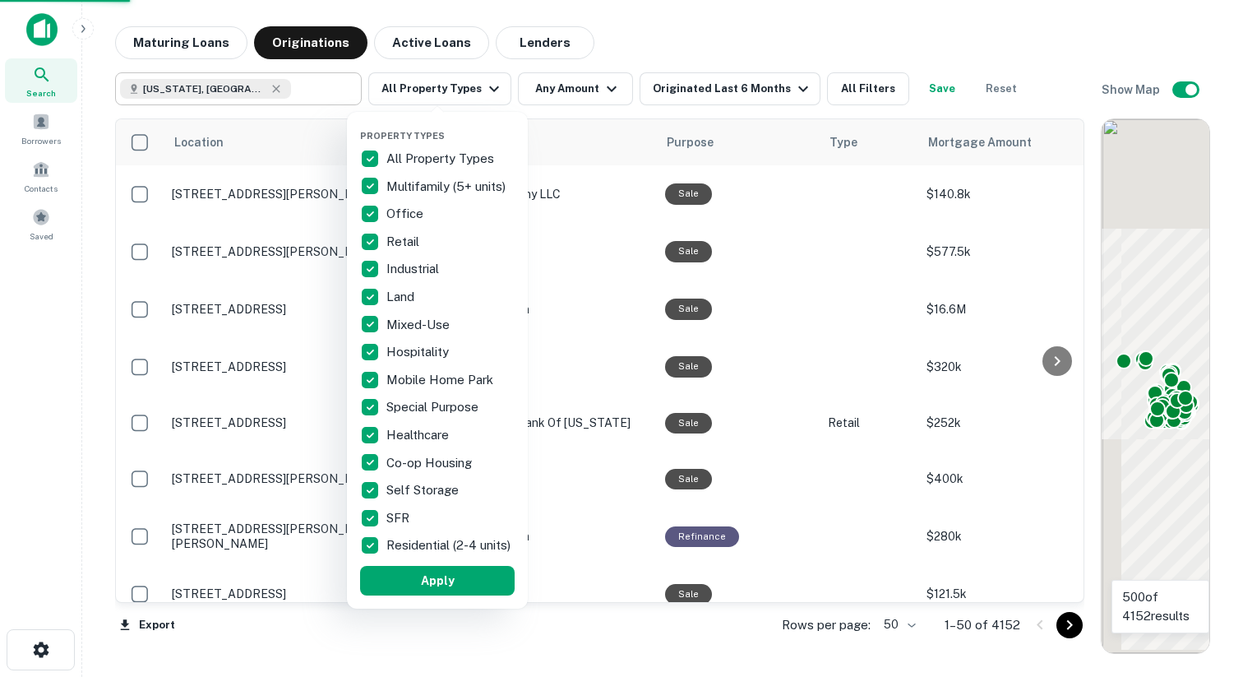
click at [421, 157] on p "All Property Types" at bounding box center [442, 159] width 111 height 20
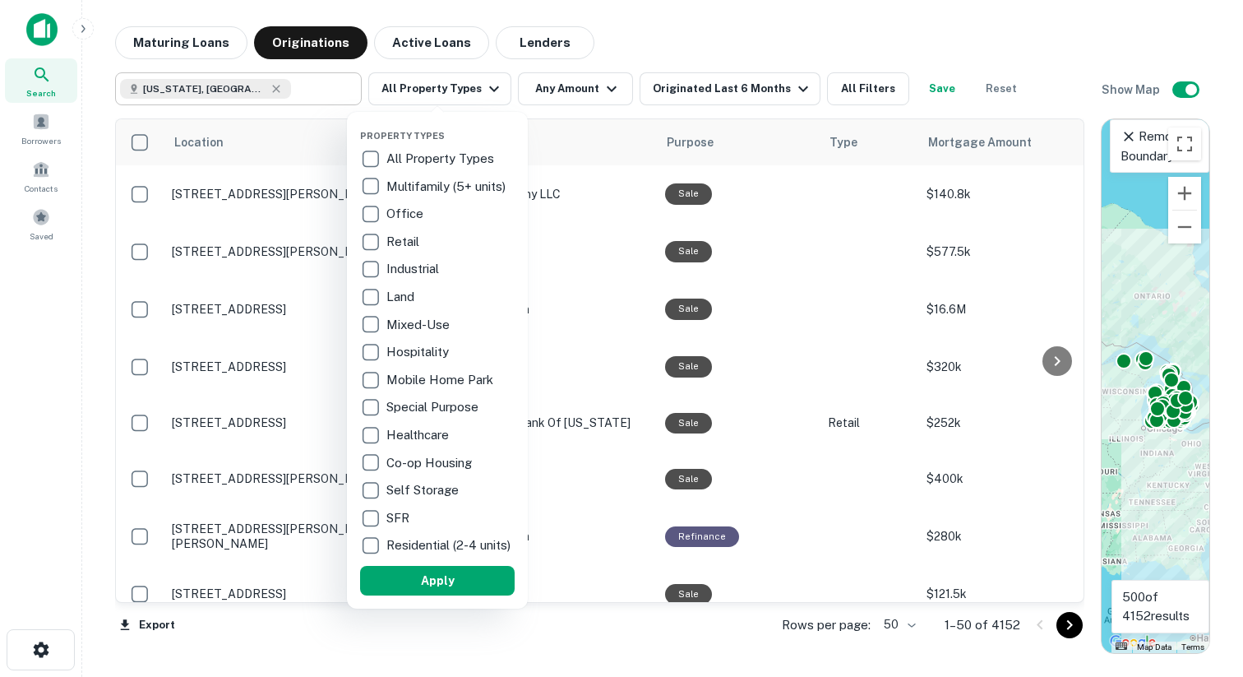
click at [403, 364] on div "Hospitality" at bounding box center [437, 352] width 155 height 28
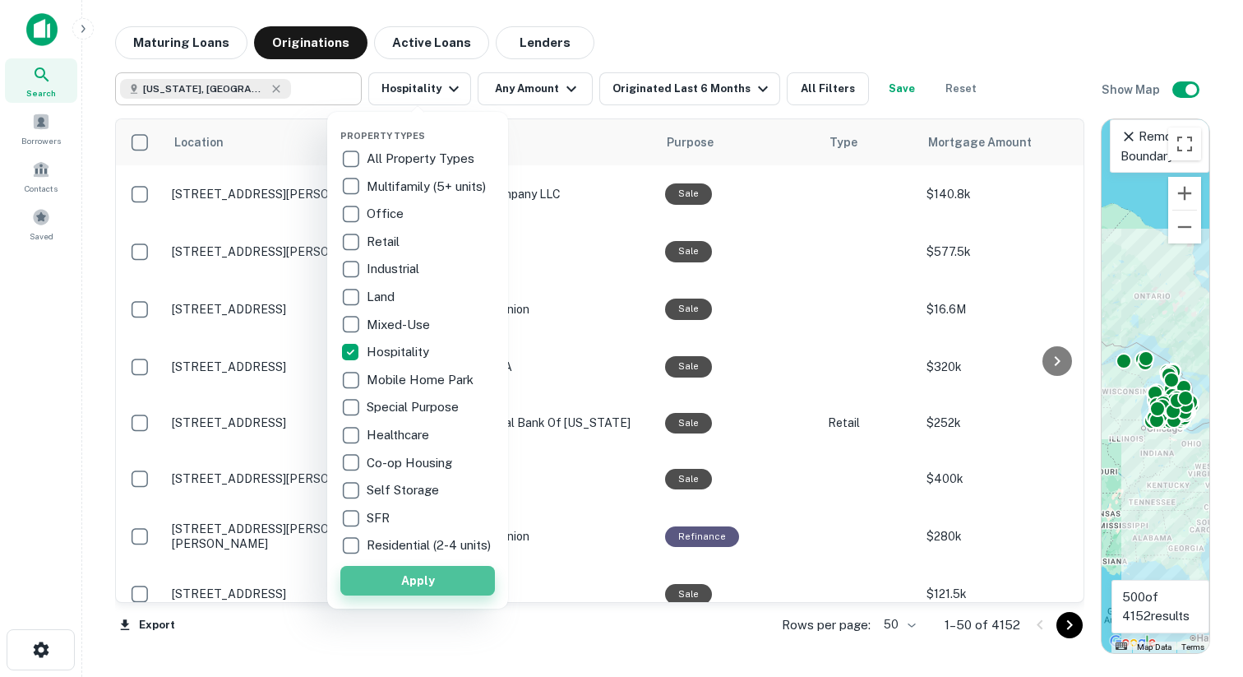
click at [405, 590] on button "Apply" at bounding box center [417, 581] width 155 height 30
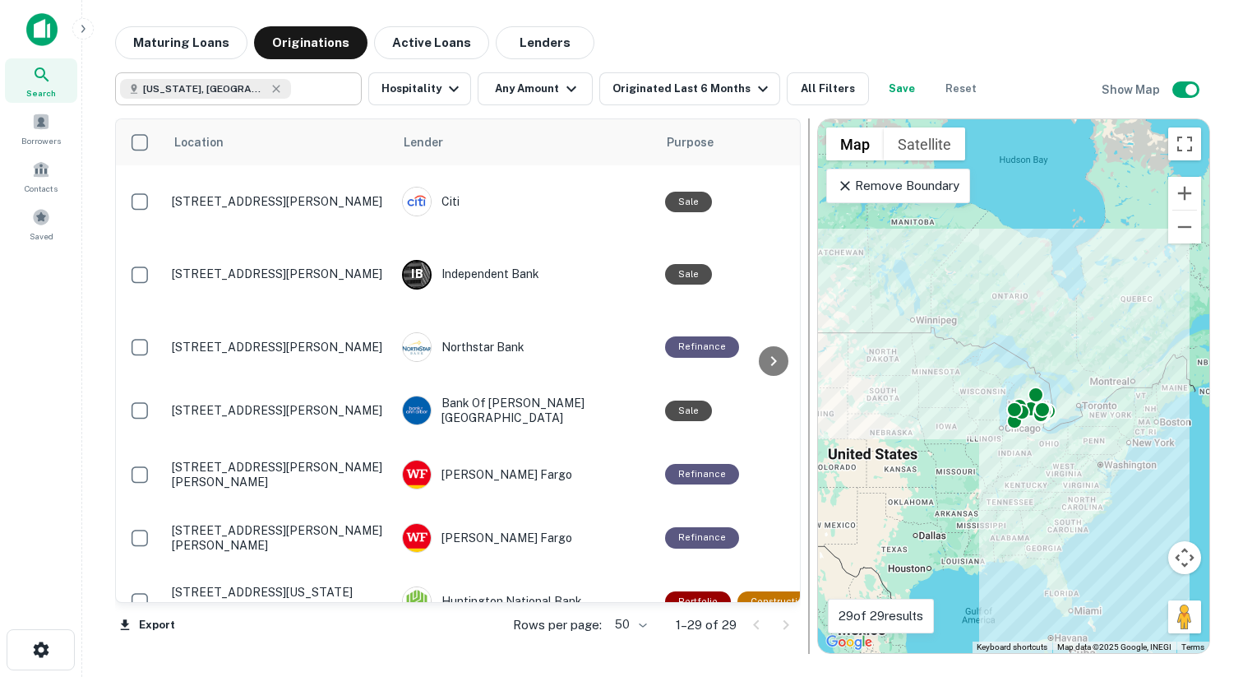
drag, startPoint x: 1092, startPoint y: 298, endPoint x: 807, endPoint y: 361, distance: 292.3
click at [807, 361] on div at bounding box center [809, 385] width 16 height 535
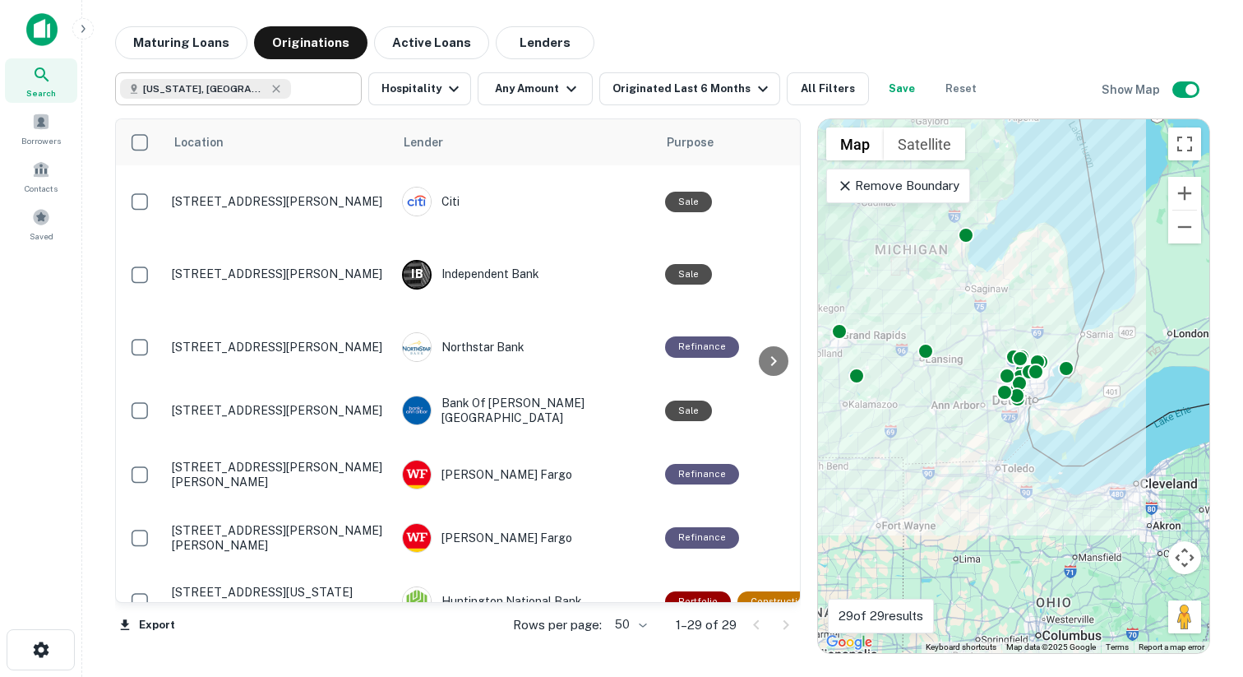
drag, startPoint x: 1085, startPoint y: 410, endPoint x: 915, endPoint y: 449, distance: 174.0
click at [915, 448] on div "To activate drag with keyboard, press Alt + Enter. Once in keyboard drag state,…" at bounding box center [1013, 386] width 391 height 534
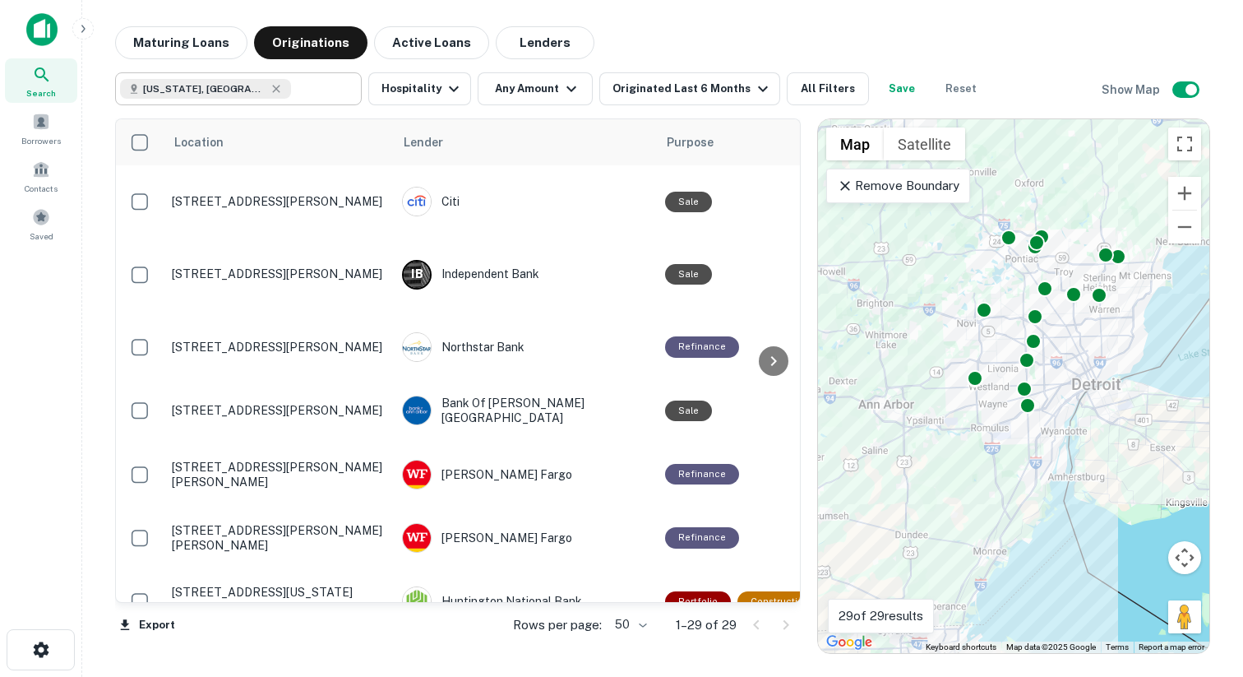
drag, startPoint x: 1096, startPoint y: 137, endPoint x: 1050, endPoint y: 183, distance: 65.1
click at [1050, 183] on div "To activate drag with keyboard, press Alt + Enter. Once in keyboard drag state,…" at bounding box center [1013, 386] width 391 height 534
click at [684, 144] on div "Purpose" at bounding box center [744, 142] width 154 height 20
click at [702, 144] on span "Purpose" at bounding box center [724, 142] width 68 height 20
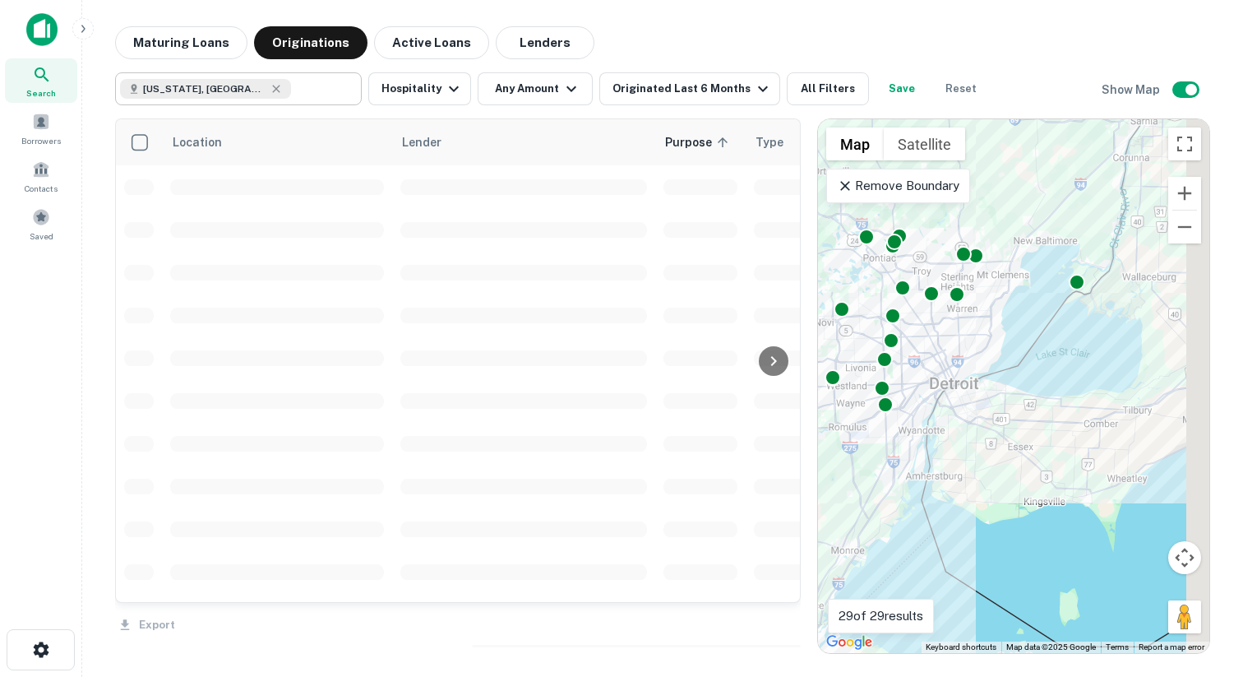
drag, startPoint x: 1138, startPoint y: 322, endPoint x: 947, endPoint y: 323, distance: 190.8
click at [947, 322] on div "To activate drag with keyboard, press Alt + Enter. Once in keyboard drag state,…" at bounding box center [1013, 386] width 391 height 534
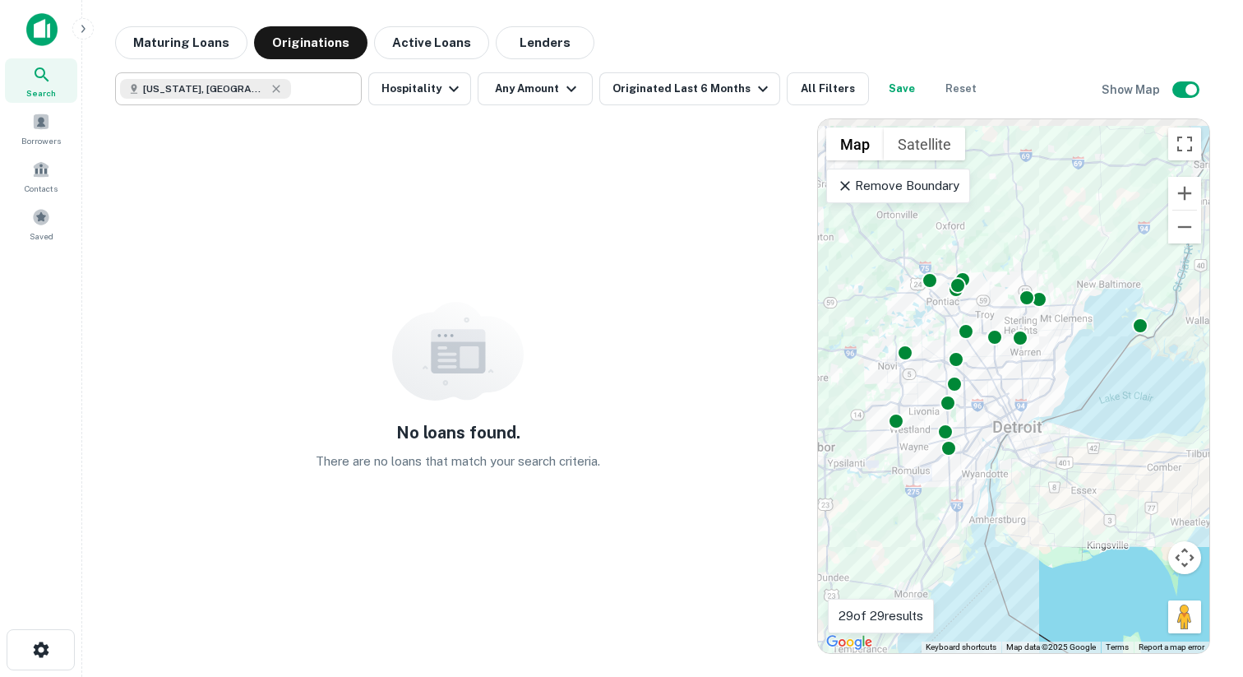
drag, startPoint x: 956, startPoint y: 299, endPoint x: 1178, endPoint y: 413, distance: 249.0
click at [1178, 413] on div "To activate drag with keyboard, press Alt + Enter. Once in keyboard drag state,…" at bounding box center [1013, 386] width 391 height 534
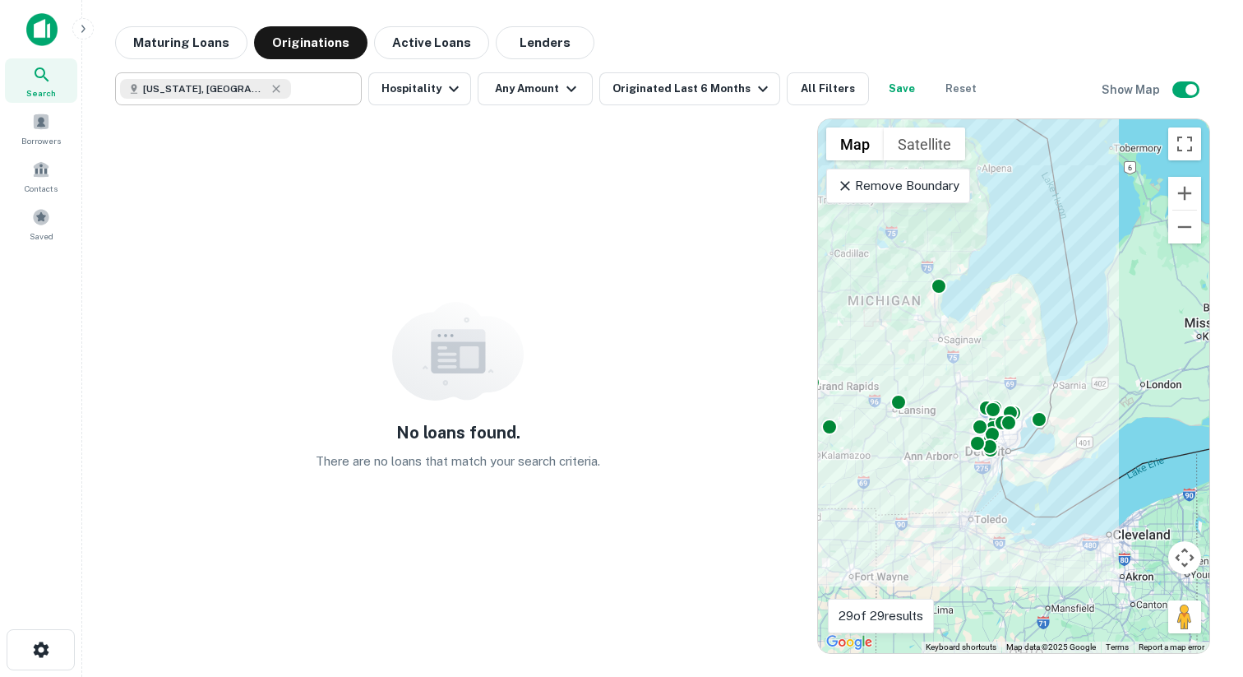
drag, startPoint x: 1030, startPoint y: 471, endPoint x: 875, endPoint y: 479, distance: 154.8
click at [875, 478] on div "To activate drag with keyboard, press Alt + Enter. Once in keyboard drag state,…" at bounding box center [1013, 386] width 391 height 534
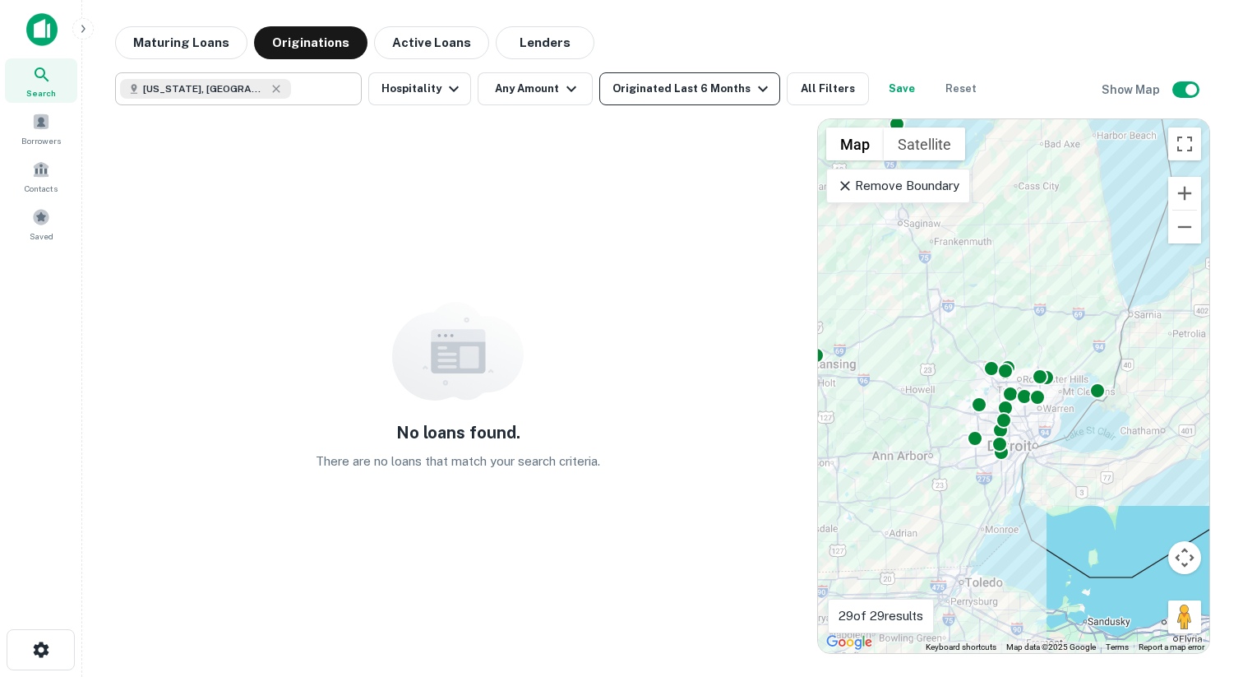
click at [723, 100] on button "Originated Last 6 Months" at bounding box center [690, 88] width 181 height 33
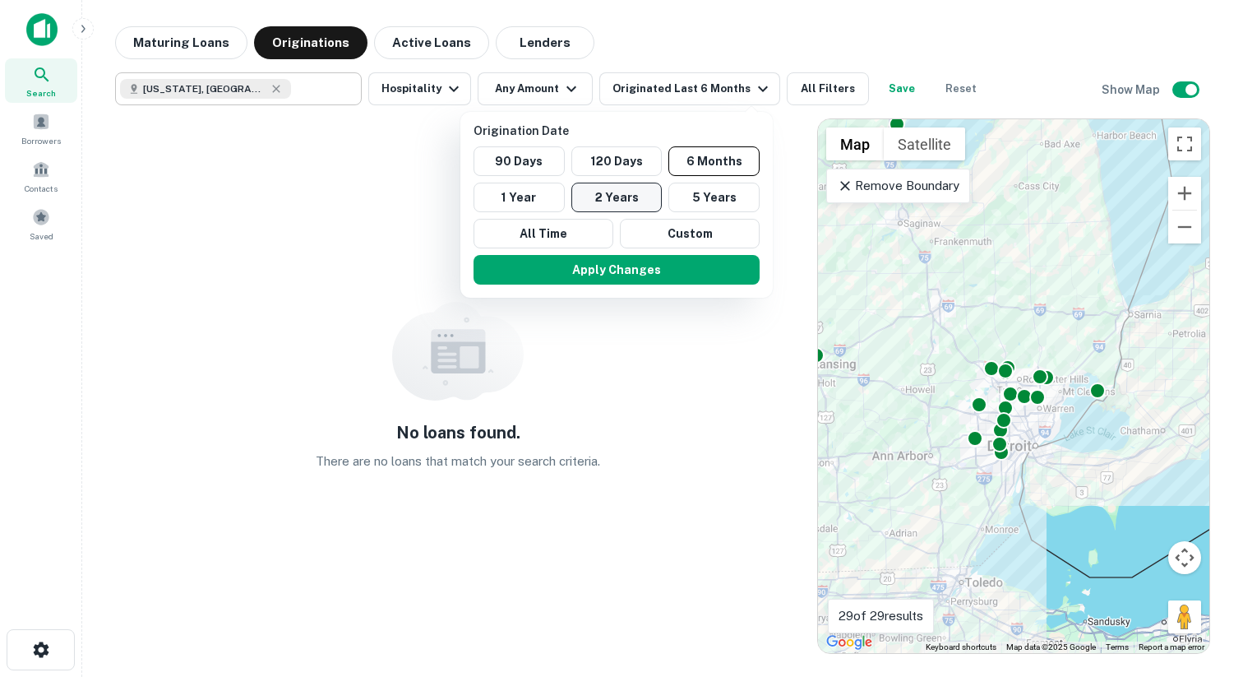
click at [628, 192] on button "2 Years" at bounding box center [617, 198] width 91 height 30
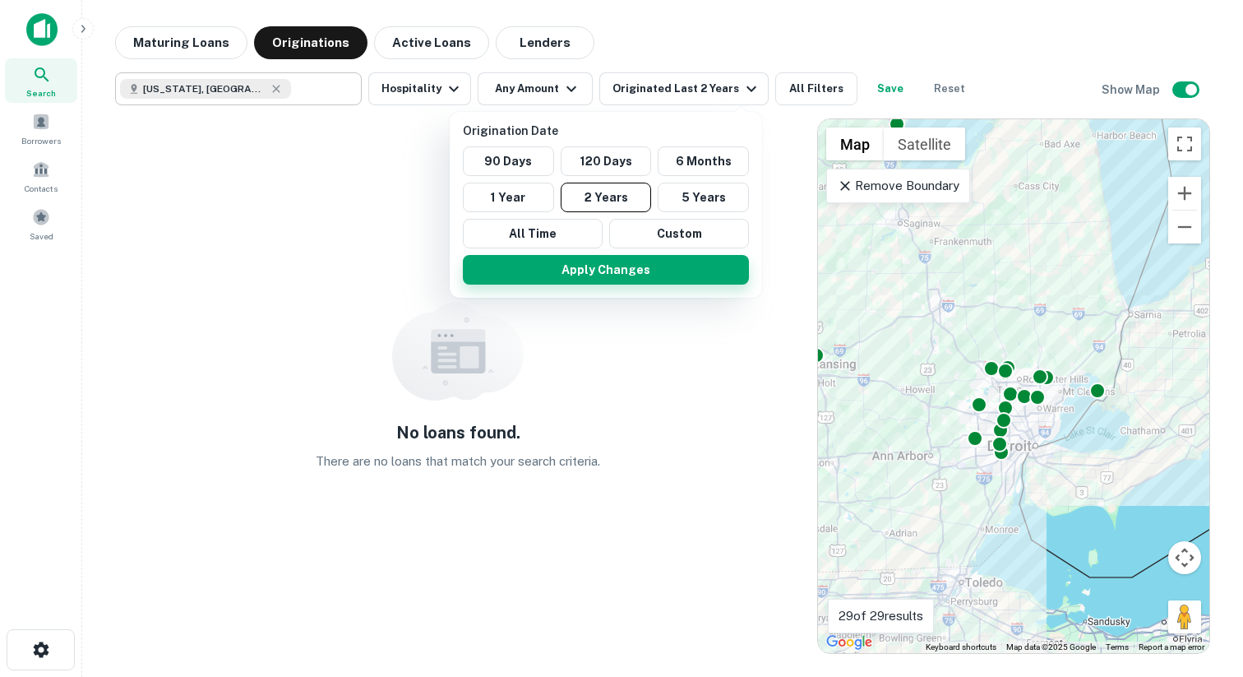
click at [611, 262] on button "Apply Changes" at bounding box center [606, 270] width 286 height 30
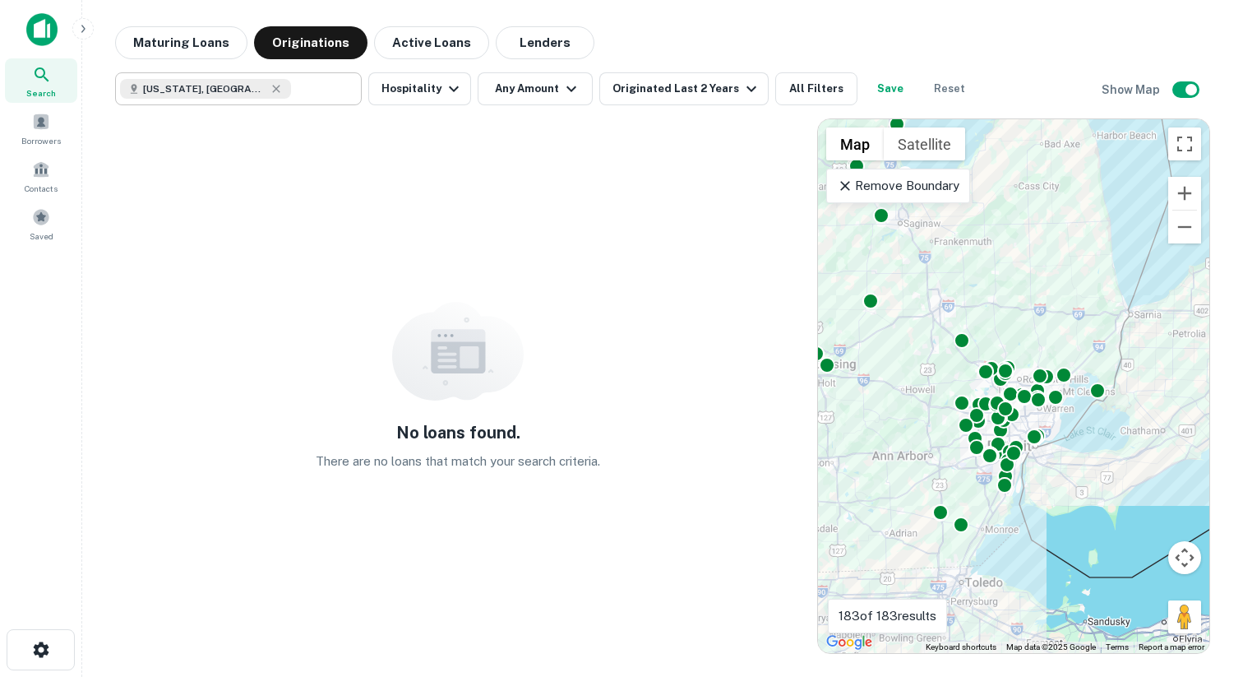
click at [929, 86] on button "Reset" at bounding box center [950, 88] width 53 height 33
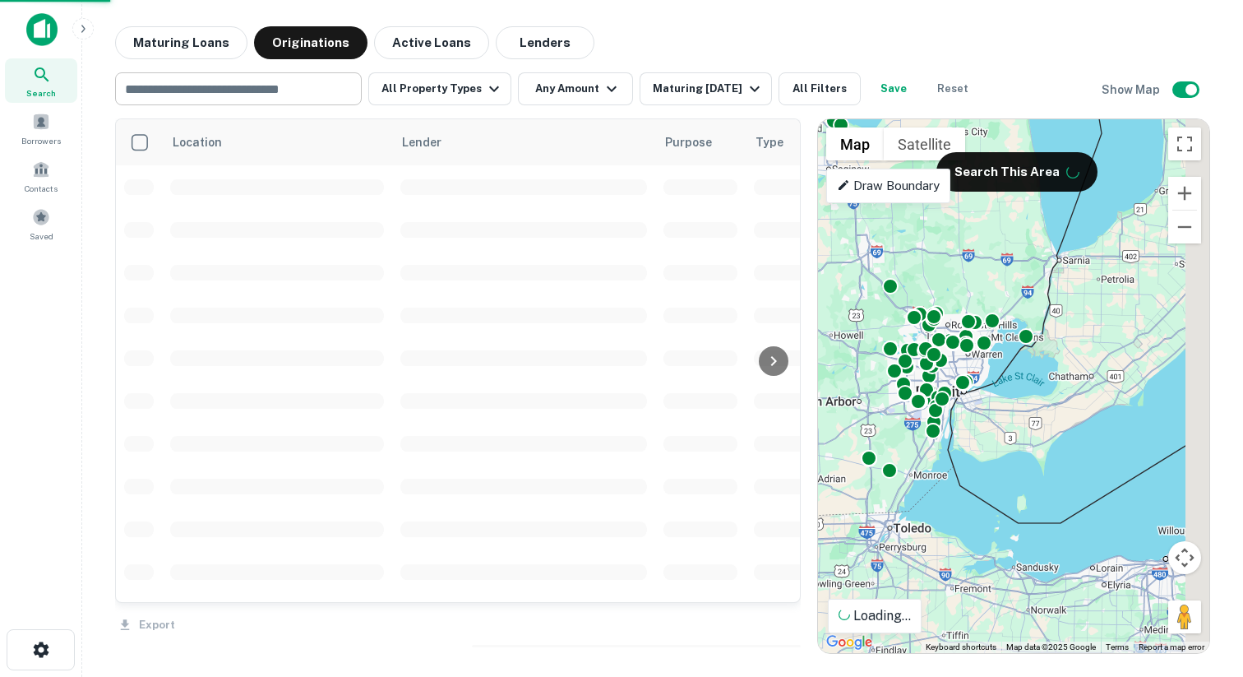
drag, startPoint x: 1099, startPoint y: 302, endPoint x: 1015, endPoint y: 252, distance: 97.7
click at [1015, 250] on div "To activate drag with keyboard, press Alt + Enter. Once in keyboard drag state,…" at bounding box center [1013, 386] width 391 height 534
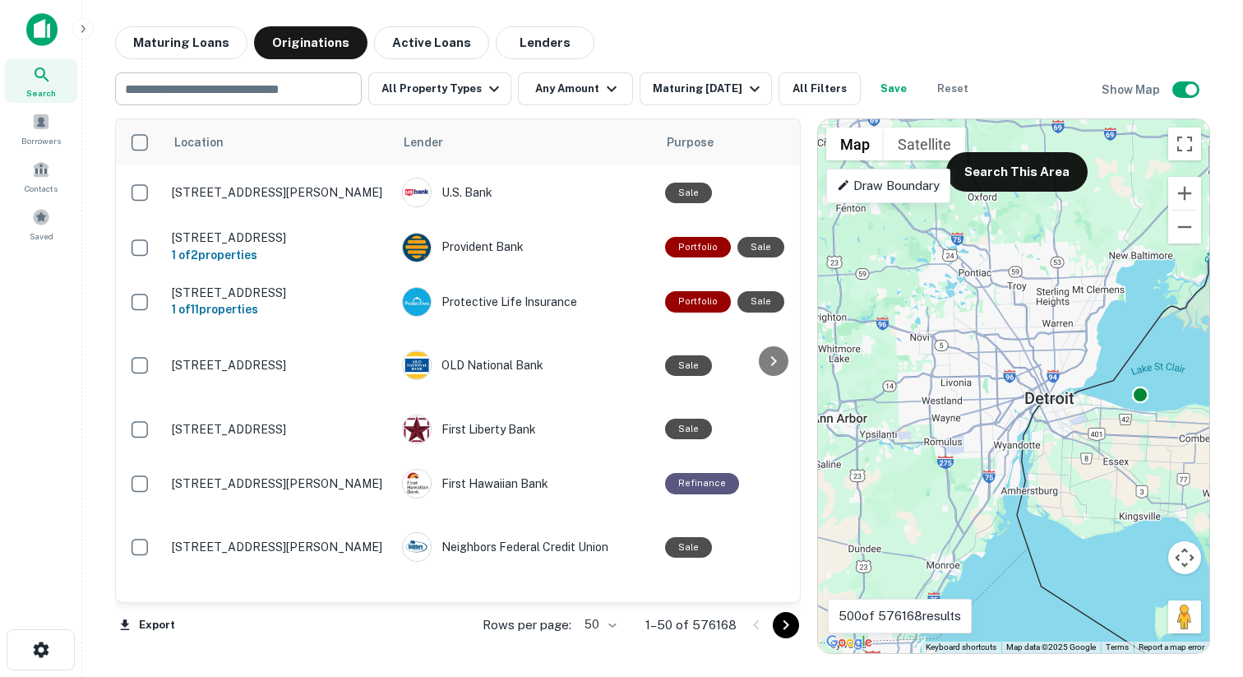
drag, startPoint x: 995, startPoint y: 390, endPoint x: 1122, endPoint y: 390, distance: 126.7
click at [1122, 390] on div "To activate drag with keyboard, press Alt + Enter. Once in keyboard drag state,…" at bounding box center [1013, 386] width 391 height 534
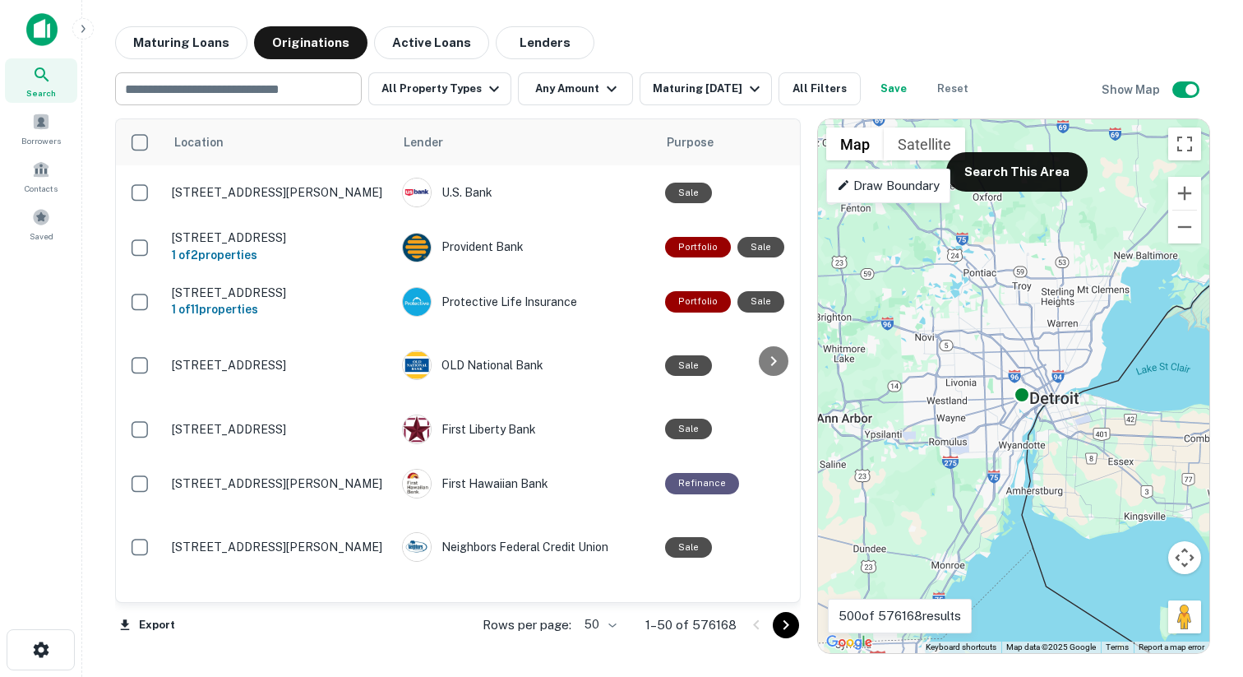
click at [317, 95] on input "text" at bounding box center [237, 88] width 234 height 23
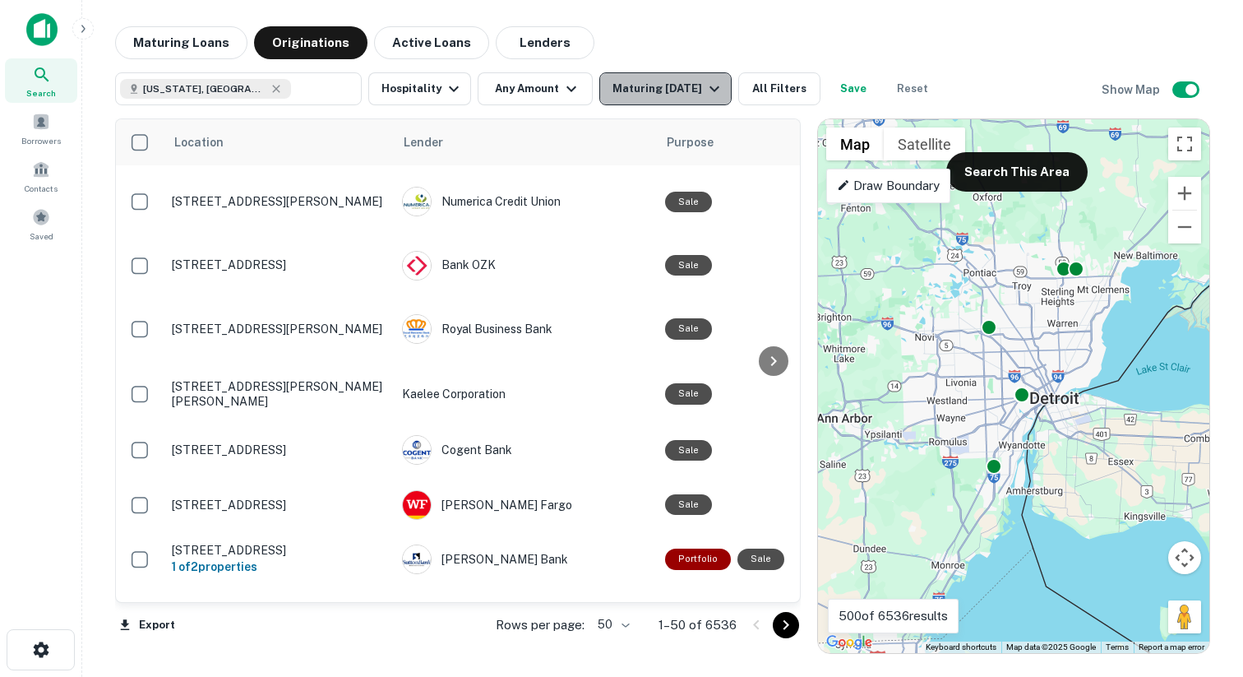
click at [687, 88] on div "Maturing [DATE]" at bounding box center [669, 89] width 112 height 20
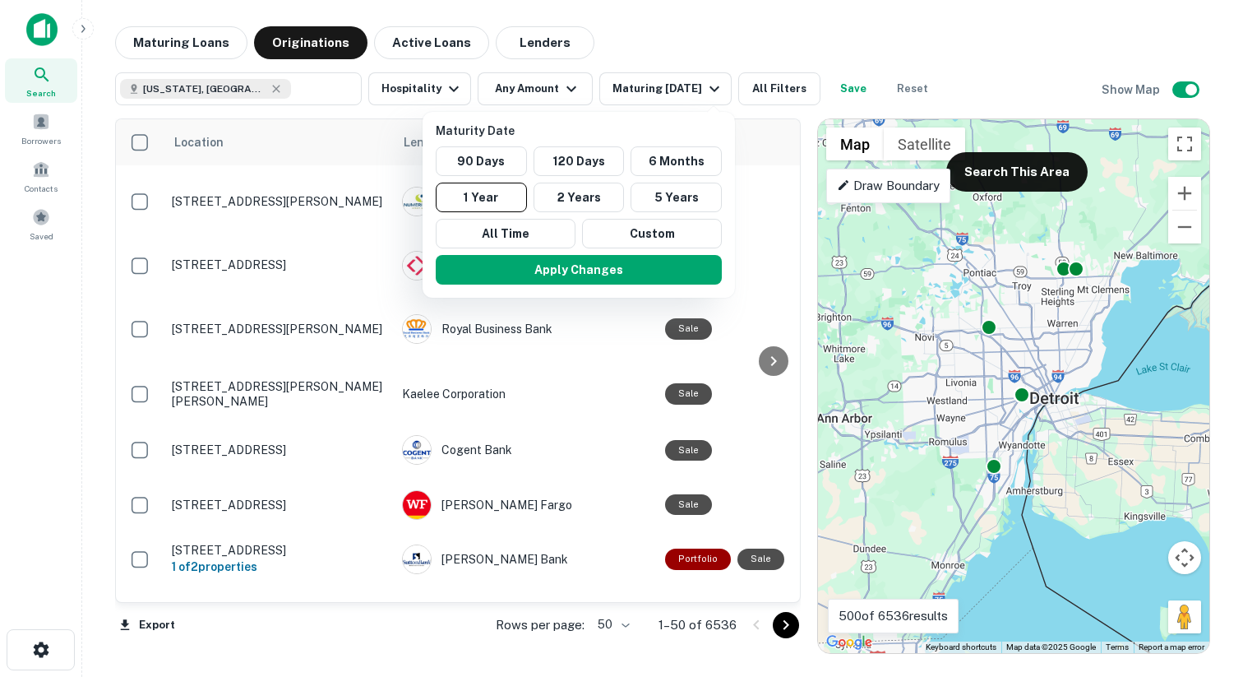
click at [723, 38] on div at bounding box center [621, 338] width 1243 height 677
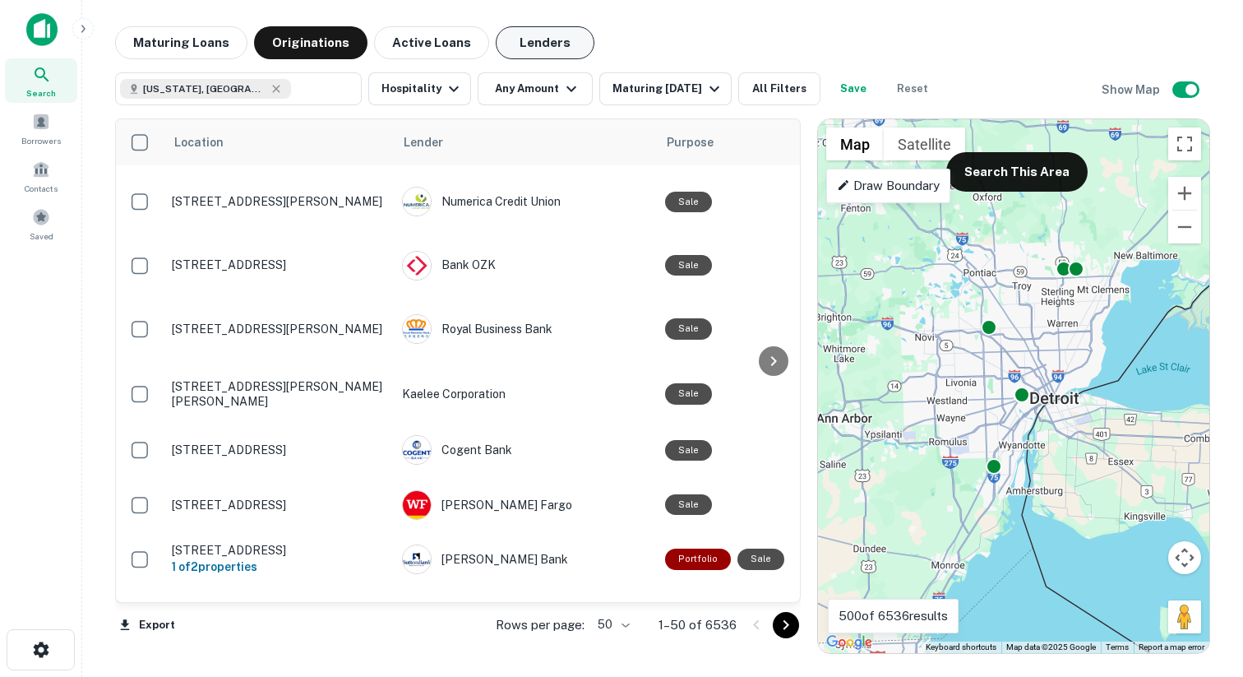
click at [517, 46] on button "Lenders" at bounding box center [545, 42] width 99 height 33
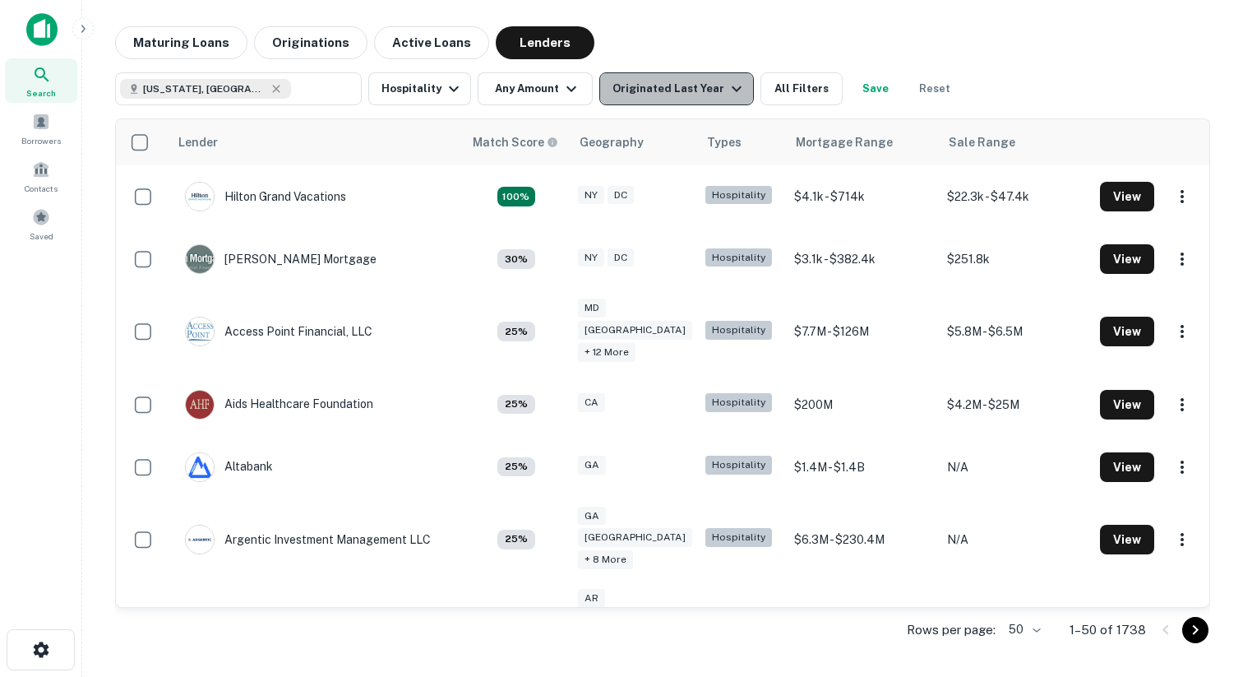
click at [709, 83] on div "Originated Last Year" at bounding box center [680, 89] width 134 height 20
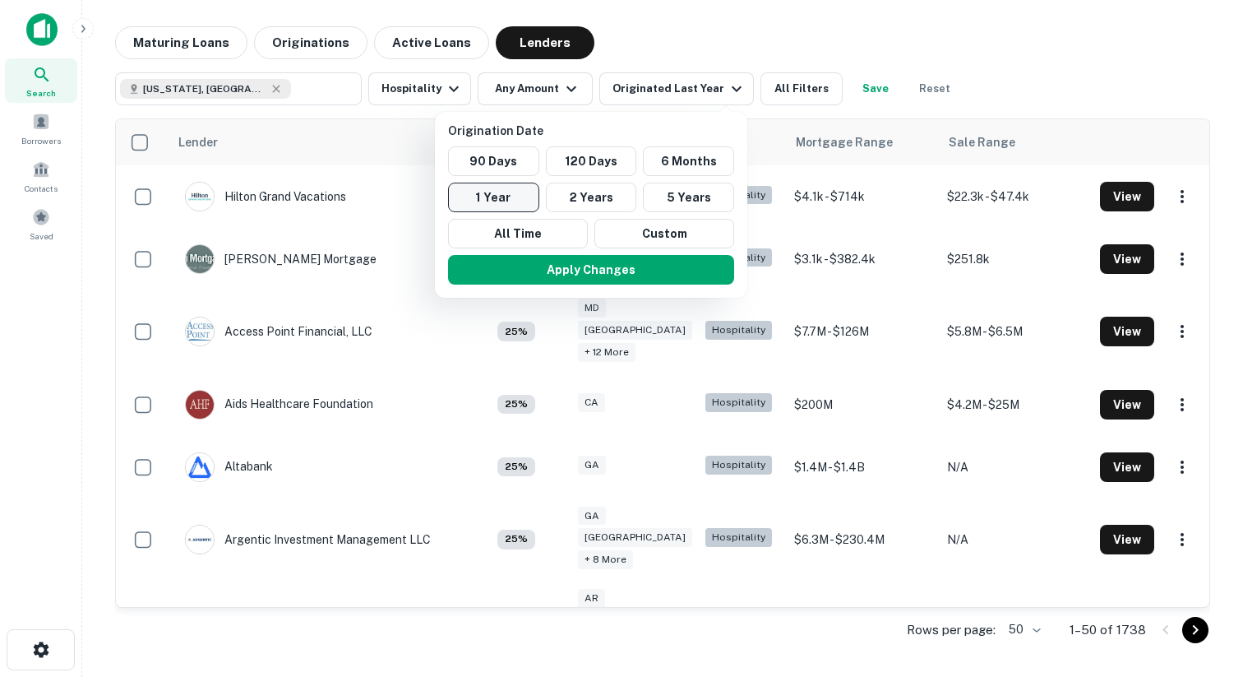
click at [507, 196] on button "1 Year" at bounding box center [493, 198] width 91 height 30
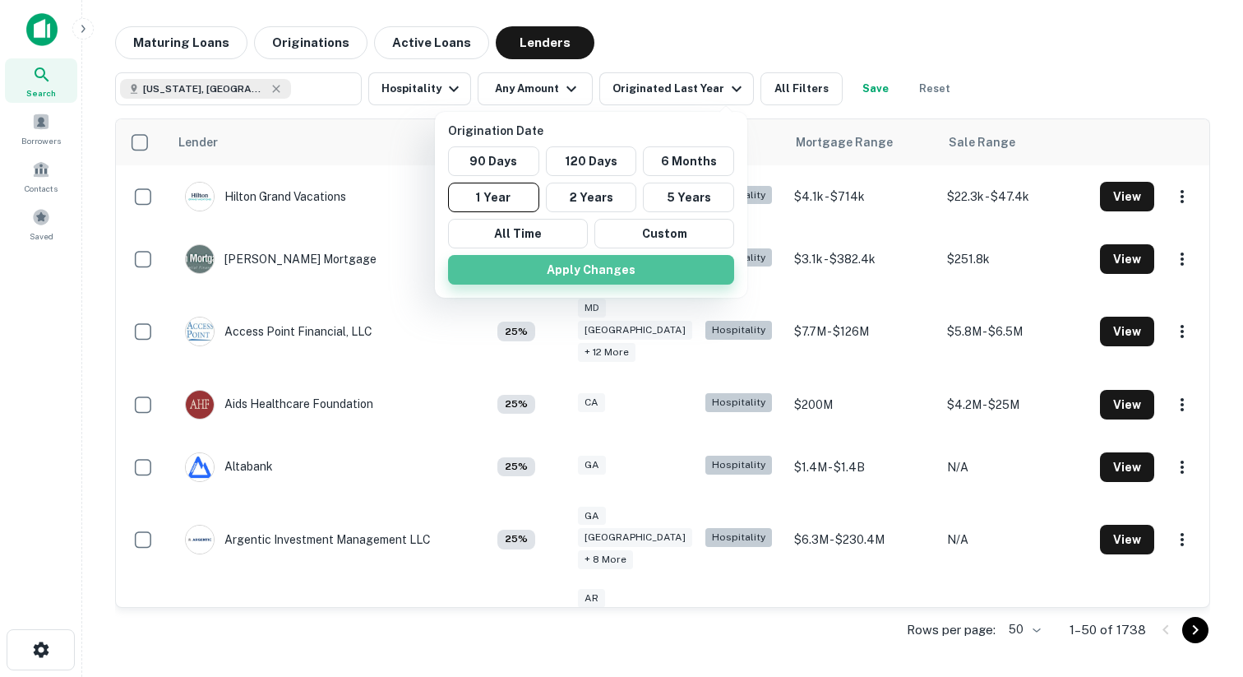
click at [533, 266] on button "Apply Changes" at bounding box center [591, 270] width 286 height 30
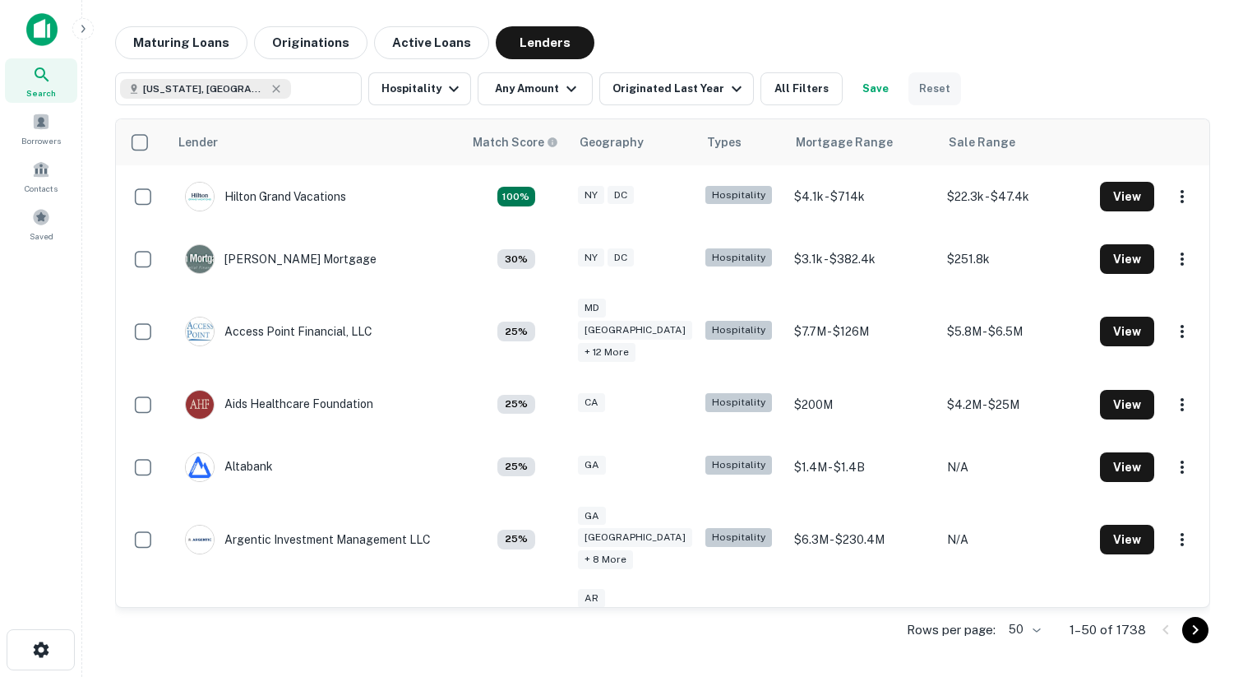
click at [923, 90] on button "Reset" at bounding box center [935, 88] width 53 height 33
